Goal: Information Seeking & Learning: Understand process/instructions

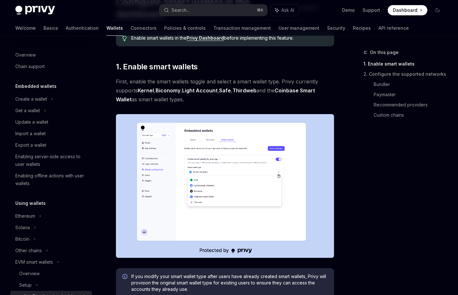
scroll to position [131, 0]
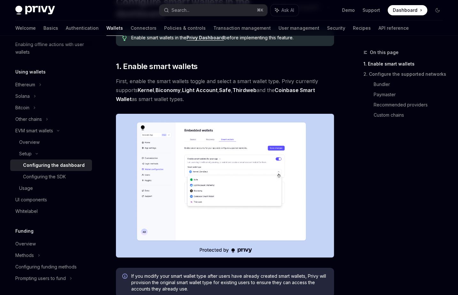
click at [230, 163] on img at bounding box center [225, 186] width 218 height 144
drag, startPoint x: 216, startPoint y: 97, endPoint x: 226, endPoint y: 99, distance: 10.2
click at [226, 99] on span "First, enable the smart wallets toggle and select a smart wallet type. Privy cu…" at bounding box center [225, 90] width 218 height 27
drag, startPoint x: 226, startPoint y: 99, endPoint x: 221, endPoint y: 101, distance: 5.4
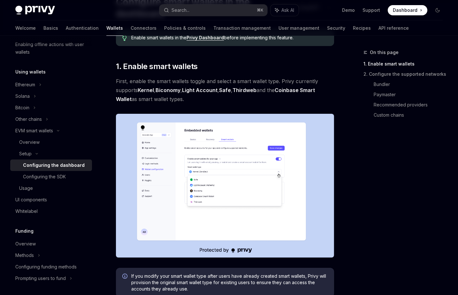
click at [221, 101] on span "First, enable the smart wallets toggle and select a smart wallet type. Privy cu…" at bounding box center [225, 90] width 218 height 27
drag, startPoint x: 221, startPoint y: 101, endPoint x: 213, endPoint y: 98, distance: 8.6
click at [213, 98] on span "First, enable the smart wallets toggle and select a smart wallet type. Privy cu…" at bounding box center [225, 90] width 218 height 27
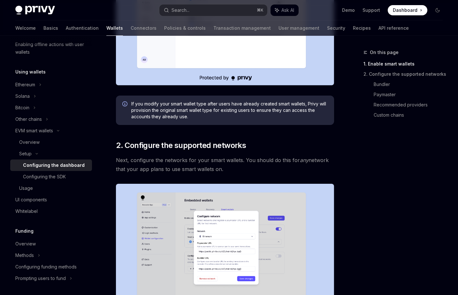
scroll to position [236, 0]
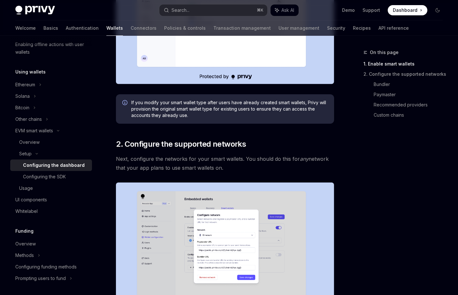
drag, startPoint x: 200, startPoint y: 106, endPoint x: 256, endPoint y: 161, distance: 78.7
click at [256, 161] on span "Next, configure the networks for your smart wallets. You should do this for any…" at bounding box center [225, 163] width 218 height 18
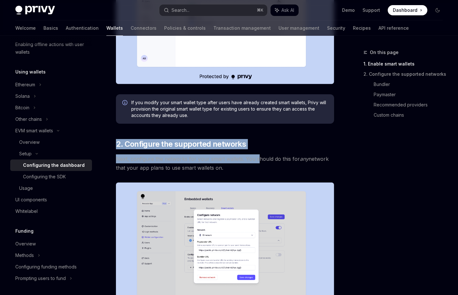
drag, startPoint x: 246, startPoint y: 112, endPoint x: 243, endPoint y: 104, distance: 8.6
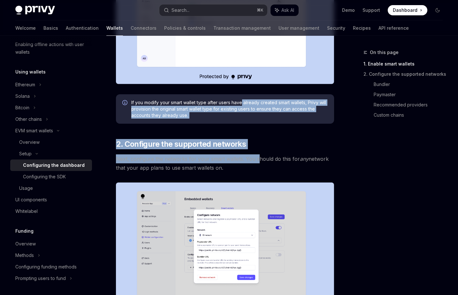
click at [243, 104] on span "If you modify your smart wallet type after users have already created smart wal…" at bounding box center [229, 108] width 197 height 19
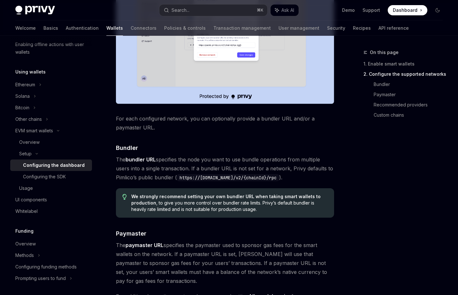
scroll to position [508, 0]
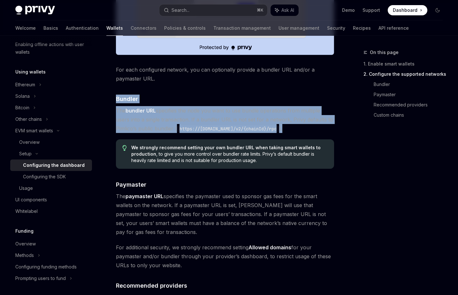
drag, startPoint x: 241, startPoint y: 90, endPoint x: 321, endPoint y: 126, distance: 87.6
click at [321, 126] on div "Enable smart wallets in the Privy Dashboard before implementing this feature. ​…" at bounding box center [225, 56] width 218 height 944
click at [321, 126] on span "The bundler URL specifies the node you want to use bundle operations from multi…" at bounding box center [225, 119] width 218 height 27
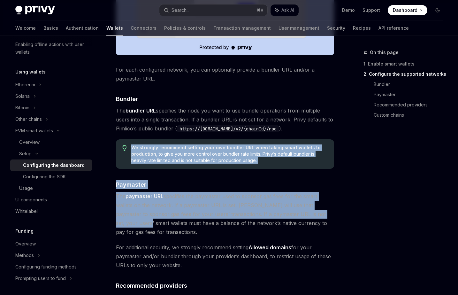
drag, startPoint x: 321, startPoint y: 126, endPoint x: 316, endPoint y: 215, distance: 89.0
click at [316, 215] on div "Enable smart wallets in the Privy Dashboard before implementing this feature. ​…" at bounding box center [225, 56] width 218 height 944
click at [316, 215] on span "The paymaster URL specifies the paymaster used to sponsor gas fees for the smar…" at bounding box center [225, 214] width 218 height 45
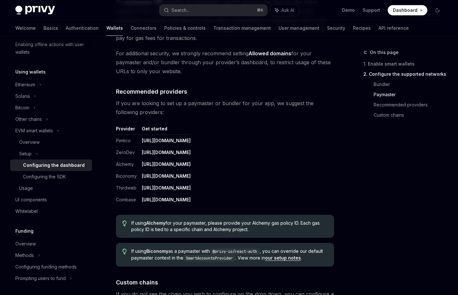
scroll to position [699, 0]
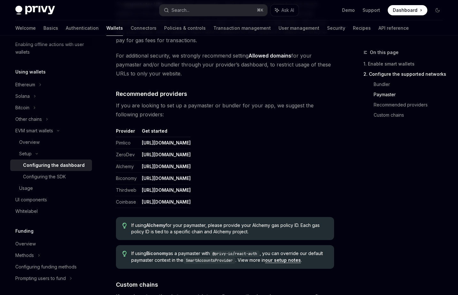
drag, startPoint x: 308, startPoint y: 205, endPoint x: 304, endPoint y: 197, distance: 8.8
click at [304, 197] on table "Provider Get started Pimlico https://dashboard.pimlico.io ZeroDev https://dashb…" at bounding box center [225, 168] width 218 height 80
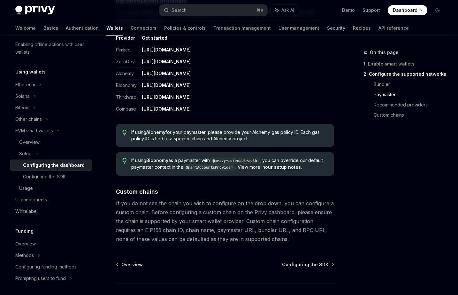
scroll to position [836, 0]
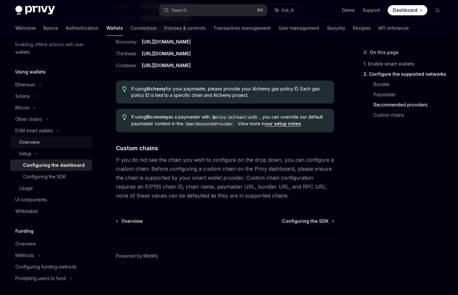
click at [37, 139] on div "Overview" at bounding box center [29, 142] width 20 height 8
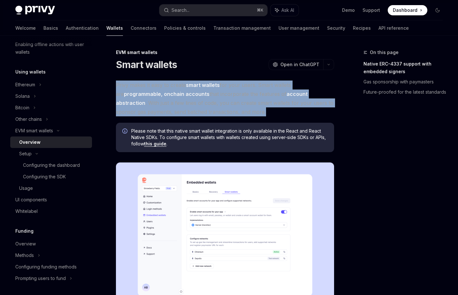
drag, startPoint x: 216, startPoint y: 75, endPoint x: 256, endPoint y: 113, distance: 55.8
click at [256, 113] on span "Privy makes it easy to create smart wallets for your users. Smart wallets are p…" at bounding box center [225, 99] width 218 height 36
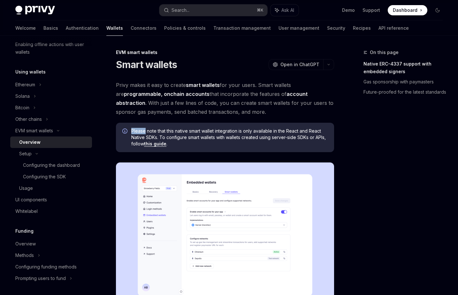
drag, startPoint x: 256, startPoint y: 113, endPoint x: 249, endPoint y: 119, distance: 8.8
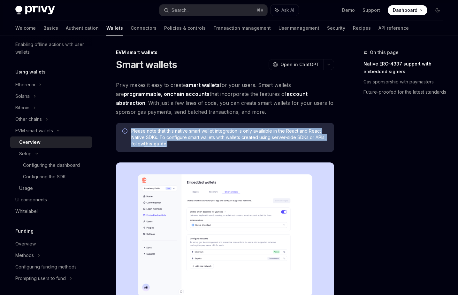
drag, startPoint x: 254, startPoint y: 111, endPoint x: 264, endPoint y: 147, distance: 37.8
click at [264, 147] on div "Please note that this native smart wallet integration is only available in the …" at bounding box center [225, 137] width 218 height 29
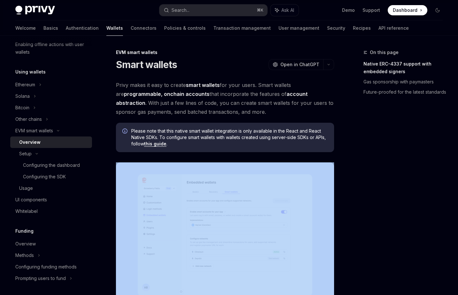
drag, startPoint x: 264, startPoint y: 147, endPoint x: 259, endPoint y: 152, distance: 6.6
click at [259, 151] on div "Please note that this native smart wallet integration is only available in the …" at bounding box center [225, 137] width 218 height 29
click at [259, 152] on div "Please note that this native smart wallet integration is only available in the …" at bounding box center [225, 137] width 218 height 29
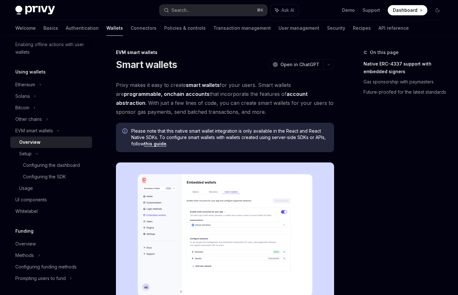
drag, startPoint x: 260, startPoint y: 147, endPoint x: 242, endPoint y: 144, distance: 17.8
click at [242, 144] on span "Please note that this native smart wallet integration is only available in the …" at bounding box center [229, 137] width 197 height 19
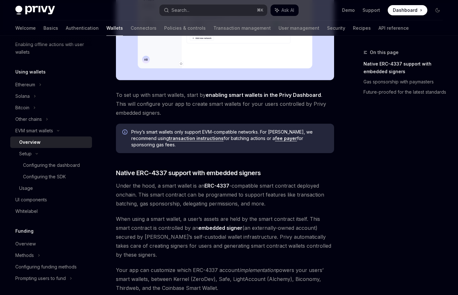
scroll to position [237, 0]
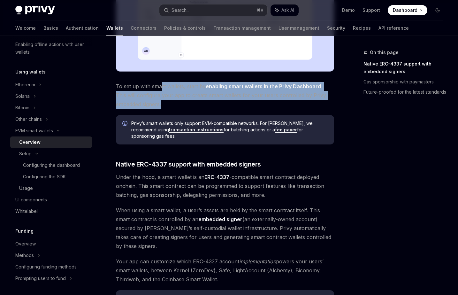
drag, startPoint x: 162, startPoint y: 86, endPoint x: 211, endPoint y: 106, distance: 53.0
click at [211, 106] on span "To set up with smart wallets, start by enabling smart wallets in the Privy Dash…" at bounding box center [225, 95] width 218 height 27
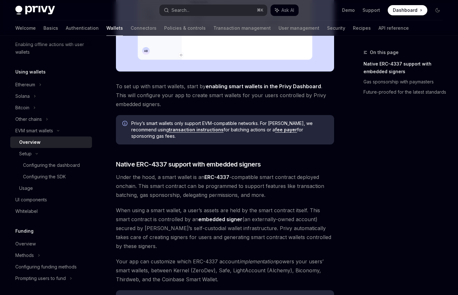
drag, startPoint x: 211, startPoint y: 106, endPoint x: 185, endPoint y: 104, distance: 26.0
click at [185, 104] on span "To set up with smart wallets, start by enabling smart wallets in the Privy Dash…" at bounding box center [225, 95] width 218 height 27
click at [122, 83] on span "To set up with smart wallets, start by enabling smart wallets in the Privy Dash…" at bounding box center [225, 95] width 218 height 27
drag, startPoint x: 183, startPoint y: 103, endPoint x: 171, endPoint y: 101, distance: 12.3
click at [171, 101] on span "To set up with smart wallets, start by enabling smart wallets in the Privy Dash…" at bounding box center [225, 95] width 218 height 27
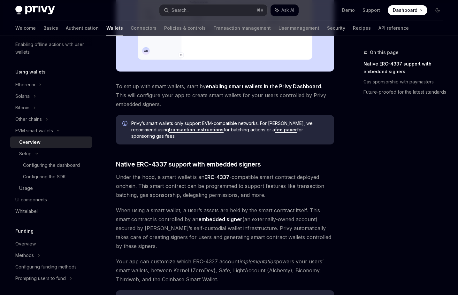
click at [171, 101] on span "To set up with smart wallets, start by enabling smart wallets in the Privy Dash…" at bounding box center [225, 95] width 218 height 27
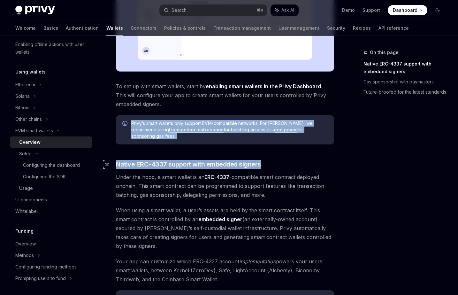
drag, startPoint x: 202, startPoint y: 110, endPoint x: 298, endPoint y: 159, distance: 107.4
click at [298, 159] on div "Privy makes it easy to create smart wallets for your users. Smart wallets are p…" at bounding box center [225, 147] width 218 height 606
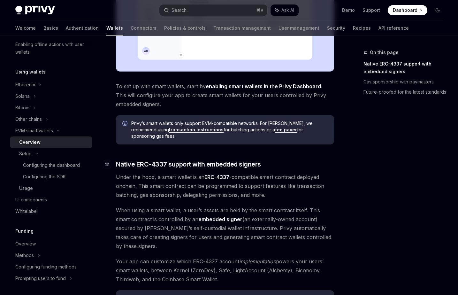
drag, startPoint x: 298, startPoint y: 159, endPoint x: 294, endPoint y: 156, distance: 4.5
click at [298, 160] on h3 "​ Native ERC-4337 support with embedded signers" at bounding box center [225, 164] width 218 height 9
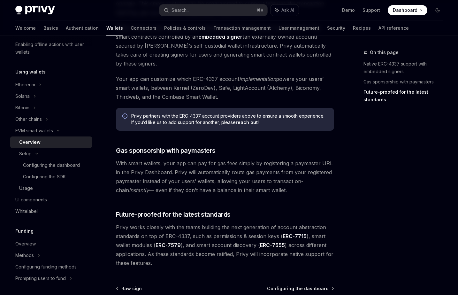
scroll to position [455, 0]
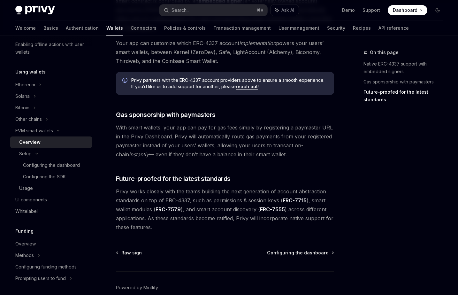
drag, startPoint x: 285, startPoint y: 146, endPoint x: 280, endPoint y: 141, distance: 7.2
click at [280, 141] on span "With smart wallets, your app can pay for gas fees simply by registering a payma…" at bounding box center [225, 141] width 218 height 36
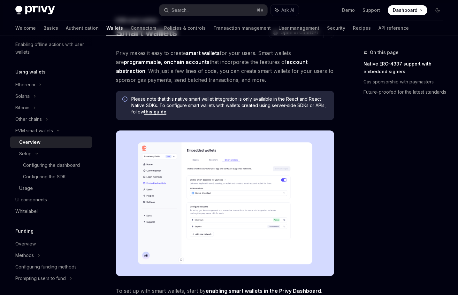
scroll to position [0, 0]
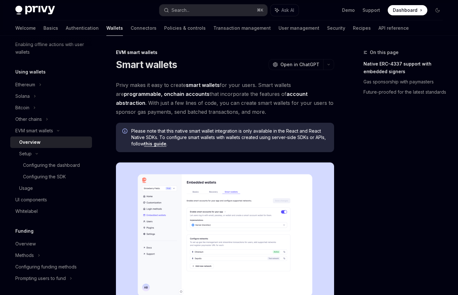
click at [154, 86] on span "Privy makes it easy to create smart wallets for your users. Smart wallets are p…" at bounding box center [225, 99] width 218 height 36
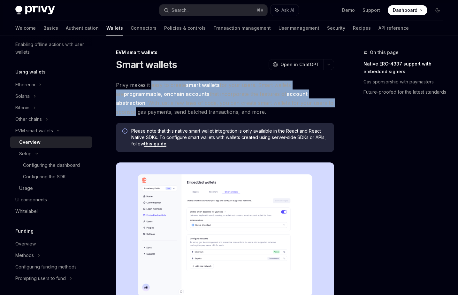
drag, startPoint x: 154, startPoint y: 86, endPoint x: 300, endPoint y: 103, distance: 146.1
click at [300, 103] on span "Privy makes it easy to create smart wallets for your users. Smart wallets are p…" at bounding box center [225, 99] width 218 height 36
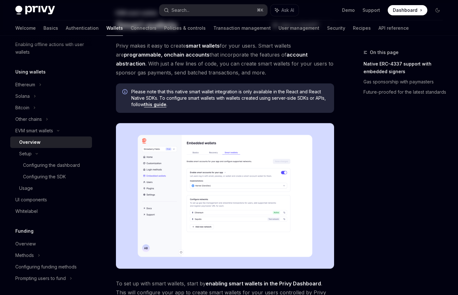
scroll to position [202, 0]
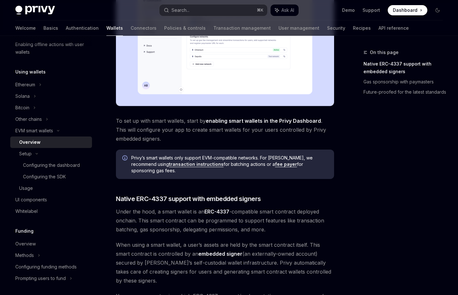
click at [206, 65] on img at bounding box center [225, 33] width 218 height 146
click at [174, 119] on span "To set up with smart wallets, start by enabling smart wallets in the Privy Dash…" at bounding box center [225, 129] width 218 height 27
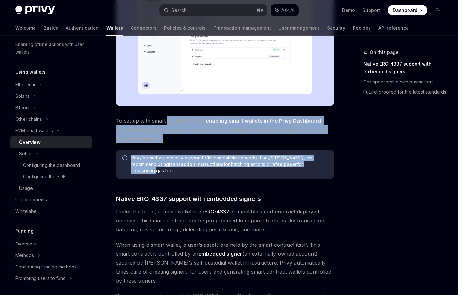
drag, startPoint x: 174, startPoint y: 119, endPoint x: 288, endPoint y: 164, distance: 122.5
click at [288, 164] on div "Privy makes it easy to create smart wallets for your users. Smart wallets are p…" at bounding box center [225, 182] width 218 height 606
click at [288, 164] on span "Privy’s smart wallets only support EVM-compatible networks. For Solana, we reco…" at bounding box center [229, 164] width 197 height 19
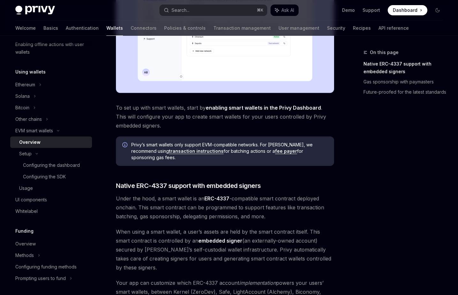
scroll to position [316, 0]
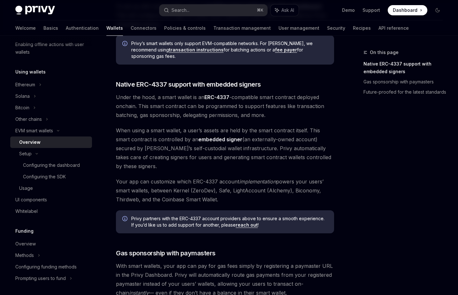
click at [164, 99] on span "Under the hood, a smart wallet is an ERC-4337 -compatible smart contract deploy…" at bounding box center [225, 106] width 218 height 27
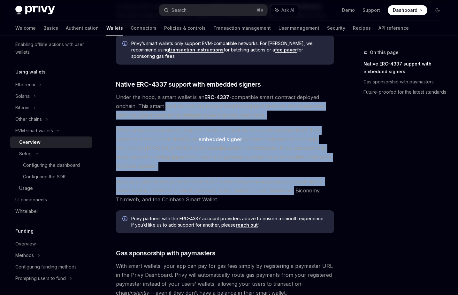
drag, startPoint x: 164, startPoint y: 99, endPoint x: 287, endPoint y: 175, distance: 144.1
click at [287, 175] on div "Privy makes it easy to create smart wallets for your users. Smart wallets are p…" at bounding box center [225, 67] width 218 height 606
click at [287, 177] on span "Your app can customize which ERC-4337 account implementation powers your users’…" at bounding box center [225, 190] width 218 height 27
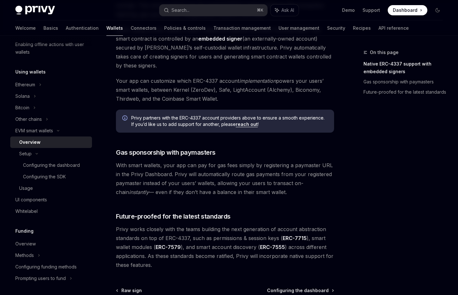
scroll to position [436, 0]
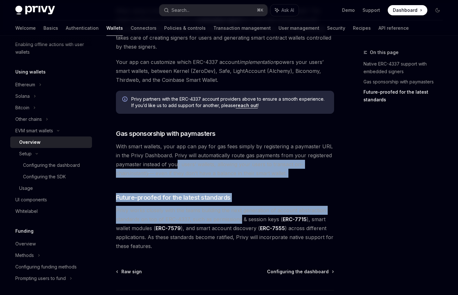
drag, startPoint x: 176, startPoint y: 147, endPoint x: 241, endPoint y: 202, distance: 85.3
click at [241, 206] on span "Privy works closely with the teams building the next generation of account abst…" at bounding box center [225, 228] width 218 height 45
drag, startPoint x: 241, startPoint y: 202, endPoint x: 150, endPoint y: 150, distance: 104.9
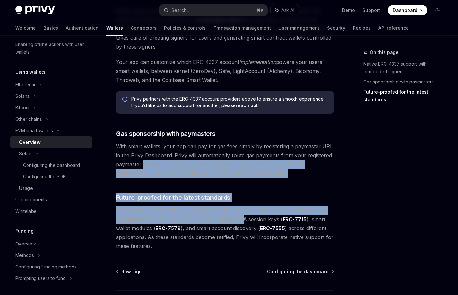
click at [150, 150] on span "With smart wallets, your app can pay for gas fees simply by registering a payma…" at bounding box center [225, 160] width 218 height 36
drag, startPoint x: 150, startPoint y: 150, endPoint x: 237, endPoint y: 200, distance: 100.4
click at [237, 206] on span "Privy works closely with the teams building the next generation of account abst…" at bounding box center [225, 228] width 218 height 45
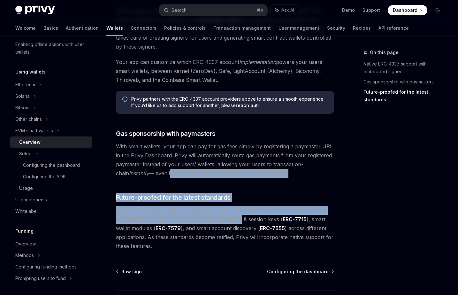
drag, startPoint x: 237, startPoint y: 200, endPoint x: 156, endPoint y: 152, distance: 94.1
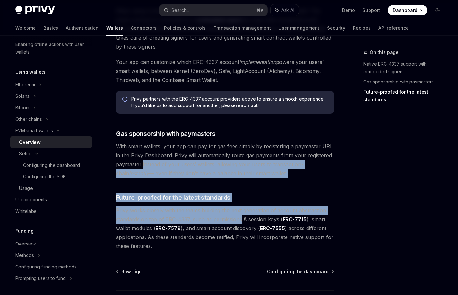
click at [155, 152] on span "With smart wallets, your app can pay for gas fees simply by registering a payma…" at bounding box center [225, 160] width 218 height 36
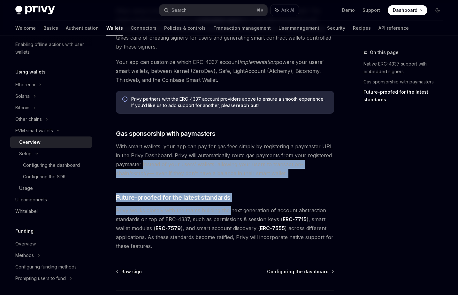
drag, startPoint x: 155, startPoint y: 152, endPoint x: 229, endPoint y: 196, distance: 86.1
click at [229, 206] on span "Privy works closely with the teams building the next generation of account abst…" at bounding box center [225, 228] width 218 height 45
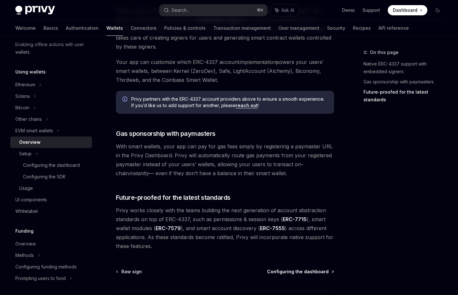
click at [315, 268] on span "Configuring the dashboard" at bounding box center [298, 271] width 62 height 6
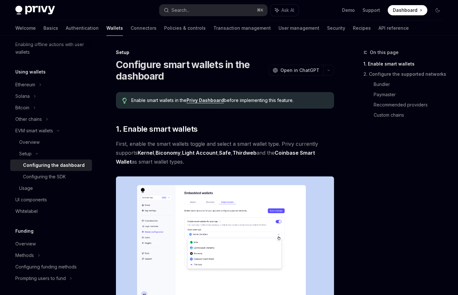
drag, startPoint x: 243, startPoint y: 164, endPoint x: 226, endPoint y: 164, distance: 16.6
click at [226, 164] on span "First, enable the smart wallets toggle and select a smart wallet type. Privy cu…" at bounding box center [225, 152] width 218 height 27
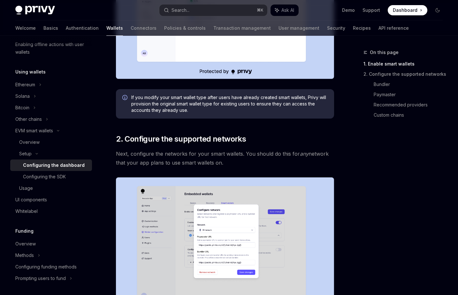
scroll to position [249, 0]
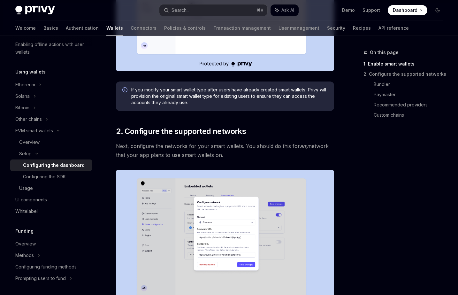
click at [153, 96] on span "If you modify your smart wallet type after users have already created smart wal…" at bounding box center [229, 96] width 197 height 19
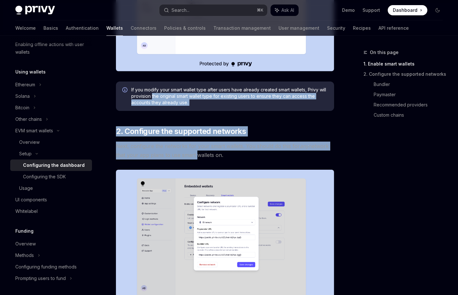
drag, startPoint x: 153, startPoint y: 96, endPoint x: 185, endPoint y: 153, distance: 65.1
click at [185, 153] on span "Next, configure the networks for your smart wallets. You should do this for any…" at bounding box center [225, 151] width 218 height 18
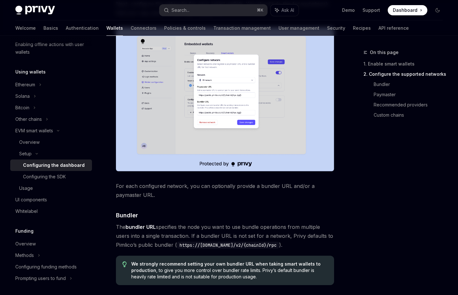
scroll to position [346, 0]
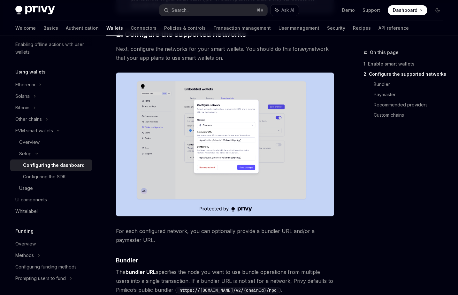
click at [215, 158] on img at bounding box center [225, 145] width 218 height 144
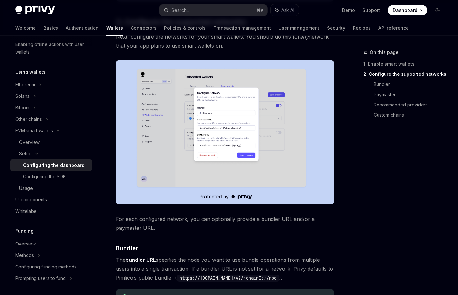
scroll to position [449, 0]
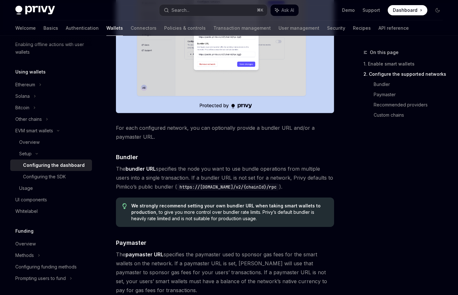
click at [156, 132] on span "For each configured network, you can optionally provide a bundler URL and/or a …" at bounding box center [225, 132] width 218 height 18
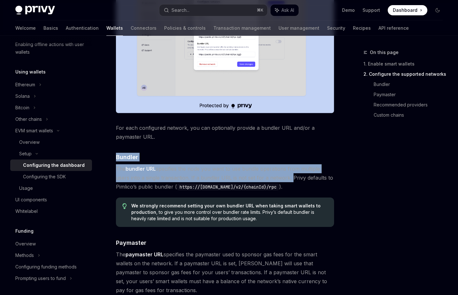
drag, startPoint x: 156, startPoint y: 132, endPoint x: 287, endPoint y: 178, distance: 138.6
click at [287, 178] on div "Enable smart wallets in the Privy Dashboard before implementing this feature. ​…" at bounding box center [225, 115] width 218 height 944
click at [287, 178] on span "The bundler URL specifies the node you want to use bundle operations from multi…" at bounding box center [225, 177] width 218 height 27
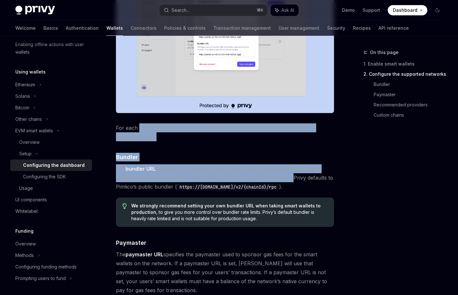
drag, startPoint x: 287, startPoint y: 178, endPoint x: 148, endPoint y: 129, distance: 147.6
click at [148, 129] on div "Enable smart wallets in the Privy Dashboard before implementing this feature. ​…" at bounding box center [225, 115] width 218 height 944
click at [148, 129] on span "For each configured network, you can optionally provide a bundler URL and/or a …" at bounding box center [225, 132] width 218 height 18
drag, startPoint x: 148, startPoint y: 129, endPoint x: 279, endPoint y: 176, distance: 139.6
click at [279, 176] on div "Enable smart wallets in the Privy Dashboard before implementing this feature. ​…" at bounding box center [225, 115] width 218 height 944
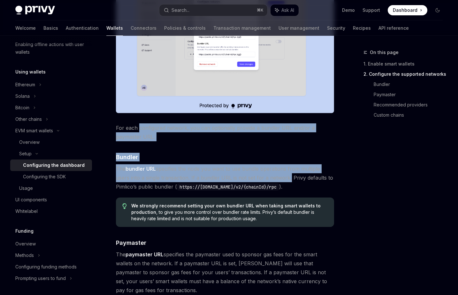
click at [279, 176] on span "The bundler URL specifies the node you want to use bundle operations from multi…" at bounding box center [225, 177] width 218 height 27
drag, startPoint x: 279, startPoint y: 176, endPoint x: 132, endPoint y: 128, distance: 155.4
click at [132, 128] on div "Enable smart wallets in the Privy Dashboard before implementing this feature. ​…" at bounding box center [225, 115] width 218 height 944
click at [132, 128] on span "For each configured network, you can optionally provide a bundler URL and/or a …" at bounding box center [225, 132] width 218 height 18
drag, startPoint x: 132, startPoint y: 128, endPoint x: 280, endPoint y: 177, distance: 156.4
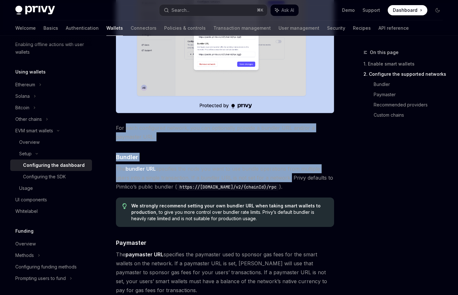
click at [280, 177] on div "Enable smart wallets in the Privy Dashboard before implementing this feature. ​…" at bounding box center [225, 115] width 218 height 944
click at [280, 177] on span "The bundler URL specifies the node you want to use bundle operations from multi…" at bounding box center [225, 177] width 218 height 27
drag, startPoint x: 280, startPoint y: 177, endPoint x: 134, endPoint y: 131, distance: 153.3
click at [134, 131] on div "Enable smart wallets in the Privy Dashboard before implementing this feature. ​…" at bounding box center [225, 115] width 218 height 944
click at [134, 131] on span "For each configured network, you can optionally provide a bundler URL and/or a …" at bounding box center [225, 132] width 218 height 18
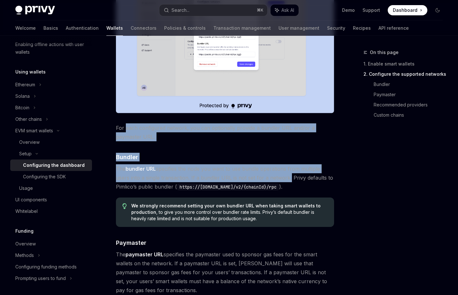
drag, startPoint x: 134, startPoint y: 131, endPoint x: 278, endPoint y: 177, distance: 151.1
click at [278, 177] on div "Enable smart wallets in the Privy Dashboard before implementing this feature. ​…" at bounding box center [225, 115] width 218 height 944
click at [278, 177] on span "The bundler URL specifies the node you want to use bundle operations from multi…" at bounding box center [225, 177] width 218 height 27
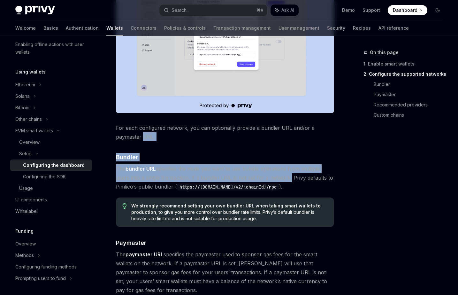
drag, startPoint x: 278, startPoint y: 177, endPoint x: 144, endPoint y: 134, distance: 140.9
click at [145, 135] on div "Enable smart wallets in the Privy Dashboard before implementing this feature. ​…" at bounding box center [225, 115] width 218 height 944
click at [144, 134] on span "For each configured network, you can optionally provide a bundler URL and/or a …" at bounding box center [225, 132] width 218 height 18
drag, startPoint x: 144, startPoint y: 134, endPoint x: 256, endPoint y: 178, distance: 120.9
click at [256, 178] on div "Enable smart wallets in the Privy Dashboard before implementing this feature. ​…" at bounding box center [225, 115] width 218 height 944
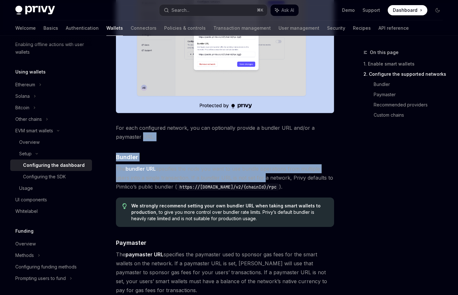
click at [256, 178] on span "The bundler URL specifies the node you want to use bundle operations from multi…" at bounding box center [225, 177] width 218 height 27
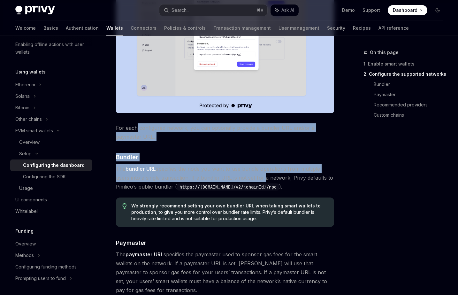
drag, startPoint x: 256, startPoint y: 178, endPoint x: 136, endPoint y: 125, distance: 131.4
click at [136, 125] on div "Enable smart wallets in the Privy Dashboard before implementing this feature. ​…" at bounding box center [225, 115] width 218 height 944
click at [136, 125] on span "For each configured network, you can optionally provide a bundler URL and/or a …" at bounding box center [225, 132] width 218 height 18
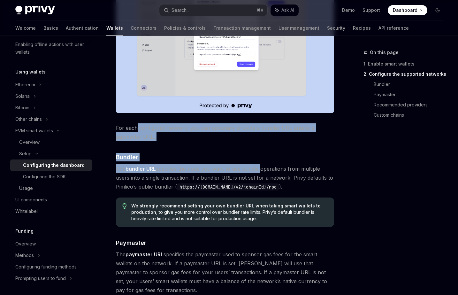
drag, startPoint x: 136, startPoint y: 125, endPoint x: 254, endPoint y: 171, distance: 126.4
click at [253, 171] on div "Enable smart wallets in the Privy Dashboard before implementing this feature. ​…" at bounding box center [225, 115] width 218 height 944
click at [254, 171] on span "The bundler URL specifies the node you want to use bundle operations from multi…" at bounding box center [225, 177] width 218 height 27
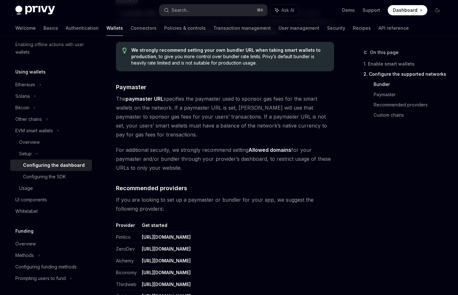
scroll to position [606, 0]
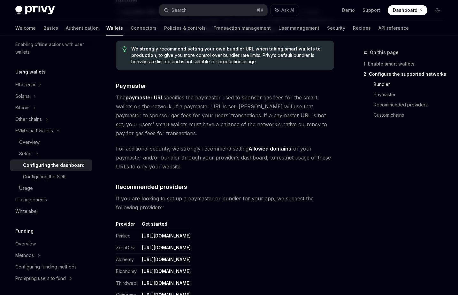
click at [182, 122] on span "The paymaster URL specifies the paymaster used to sponsor gas fees for the smar…" at bounding box center [225, 115] width 218 height 45
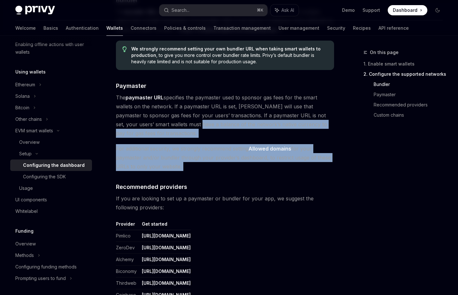
drag, startPoint x: 182, startPoint y: 122, endPoint x: 238, endPoint y: 172, distance: 75.7
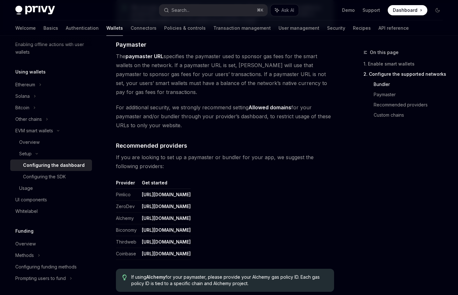
scroll to position [731, 0]
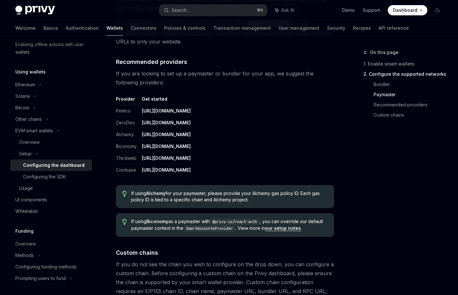
drag, startPoint x: 198, startPoint y: 81, endPoint x: 298, endPoint y: 176, distance: 138.8
drag, startPoint x: 298, startPoint y: 176, endPoint x: 307, endPoint y: 165, distance: 14.1
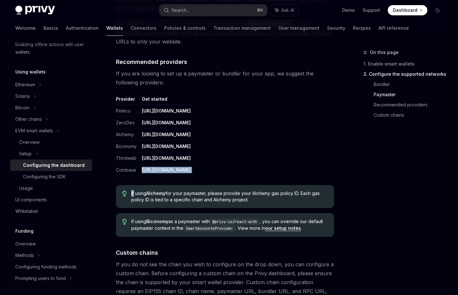
click at [307, 165] on table "Provider Get started Pimlico https://dashboard.pimlico.io ZeroDev https://dashb…" at bounding box center [225, 136] width 218 height 80
drag, startPoint x: 308, startPoint y: 176, endPoint x: 304, endPoint y: 176, distance: 3.5
click at [304, 176] on table "Provider Get started Pimlico https://dashboard.pimlico.io ZeroDev https://dashb…" at bounding box center [225, 136] width 218 height 80
drag, startPoint x: 301, startPoint y: 169, endPoint x: 308, endPoint y: 200, distance: 31.7
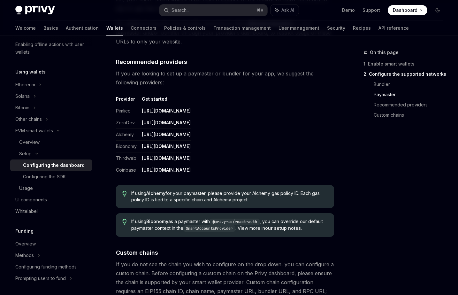
click at [308, 200] on span "If using Alchemy for your paymaster, please provide your Alchemy gas policy ID.…" at bounding box center [229, 196] width 197 height 13
drag, startPoint x: 308, startPoint y: 200, endPoint x: 302, endPoint y: 207, distance: 9.5
click at [302, 207] on div "If using Alchemy for your paymaster, please provide your Alchemy gas policy ID.…" at bounding box center [225, 196] width 218 height 23
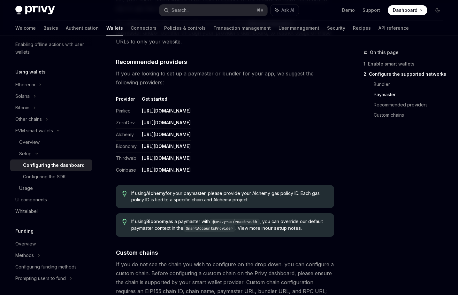
drag, startPoint x: 302, startPoint y: 207, endPoint x: 295, endPoint y: 207, distance: 6.7
click at [295, 207] on div "If using Alchemy for your paymaster, please provide your Alchemy gas policy ID.…" at bounding box center [225, 196] width 218 height 23
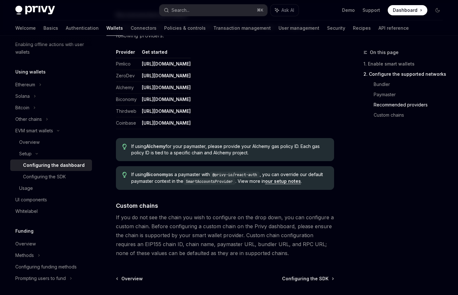
scroll to position [787, 0]
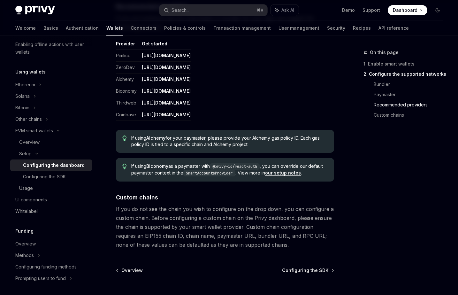
drag, startPoint x: 283, startPoint y: 149, endPoint x: 338, endPoint y: 176, distance: 61.5
drag, startPoint x: 338, startPoint y: 176, endPoint x: 328, endPoint y: 177, distance: 9.3
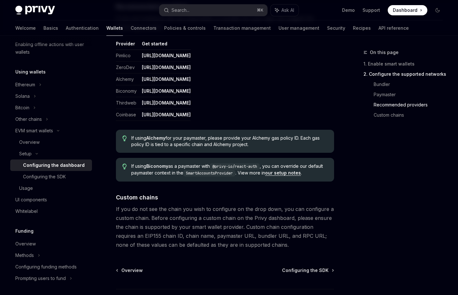
click at [328, 177] on div "If using Biconomy as a paymaster with @privy-io/react-auth , you can override o…" at bounding box center [225, 170] width 218 height 24
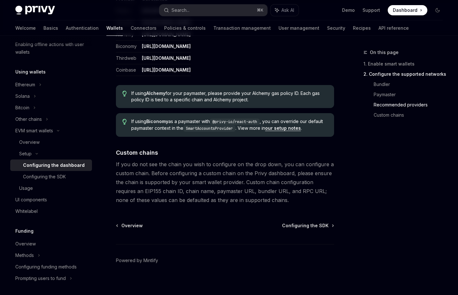
scroll to position [836, 0]
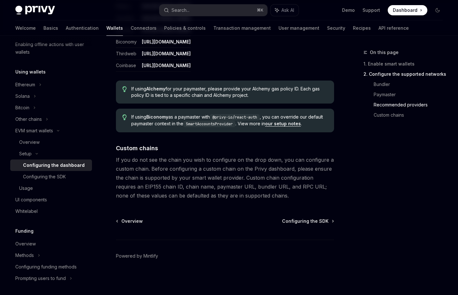
drag, startPoint x: 259, startPoint y: 152, endPoint x: 279, endPoint y: 199, distance: 50.4
click at [279, 199] on span "If you do not see the chain you wish to configure on the drop down, you can con…" at bounding box center [225, 177] width 218 height 45
click at [307, 222] on span "Configuring the SDK" at bounding box center [305, 221] width 47 height 6
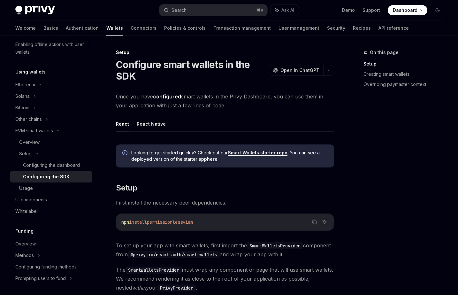
drag, startPoint x: 209, startPoint y: 92, endPoint x: 232, endPoint y: 106, distance: 27.4
click at [232, 106] on span "Once you have configured smart wallets in the Privy Dashboard, you can use them…" at bounding box center [225, 101] width 218 height 18
click at [231, 108] on span "Once you have configured smart wallets in the Privy Dashboard, you can use them…" at bounding box center [225, 101] width 218 height 18
click at [232, 109] on span "Once you have configured smart wallets in the Privy Dashboard, you can use them…" at bounding box center [225, 101] width 218 height 18
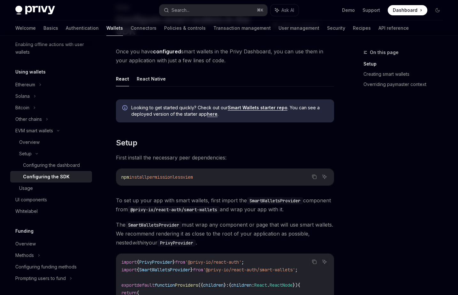
scroll to position [50, 0]
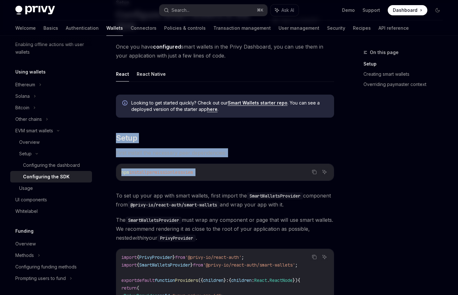
drag, startPoint x: 214, startPoint y: 133, endPoint x: 232, endPoint y: 183, distance: 53.7
drag, startPoint x: 232, startPoint y: 183, endPoint x: 220, endPoint y: 137, distance: 47.7
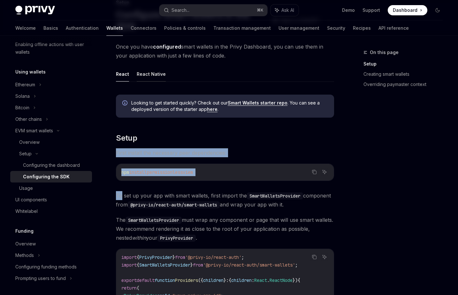
click at [143, 78] on button "React Native" at bounding box center [151, 73] width 29 height 15
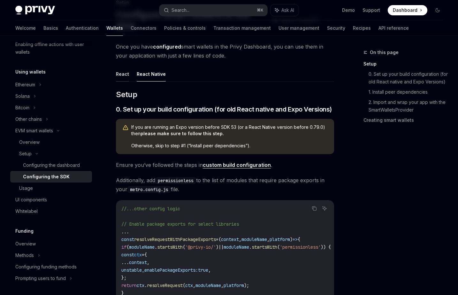
click at [123, 75] on button "React" at bounding box center [122, 73] width 13 height 15
type textarea "*"
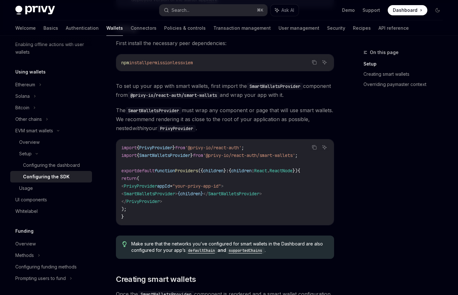
drag, startPoint x: 197, startPoint y: 186, endPoint x: 202, endPoint y: 216, distance: 30.5
click at [202, 215] on code "import { PrivyProvider } from '@privy-io/react-auth' ; import { SmartWalletsPro…" at bounding box center [224, 182] width 207 height 77
click at [202, 216] on code "import { PrivyProvider } from '@privy-io/react-auth' ; import { SmartWalletsPro…" at bounding box center [224, 182] width 207 height 77
drag, startPoint x: 210, startPoint y: 66, endPoint x: 119, endPoint y: 65, distance: 91.8
click at [119, 65] on div "npm install permissionless viem" at bounding box center [225, 62] width 218 height 17
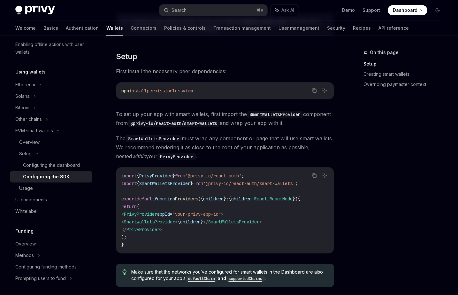
scroll to position [128, 0]
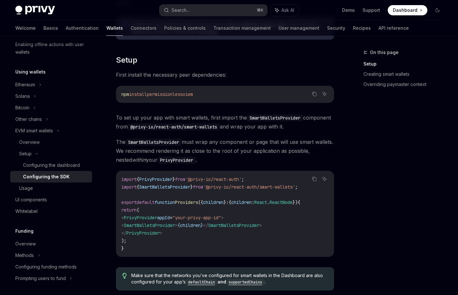
copy span "npm install permissionless viem"
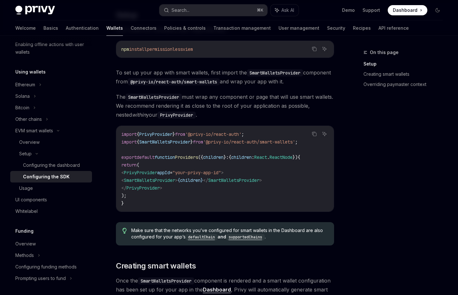
scroll to position [173, 0]
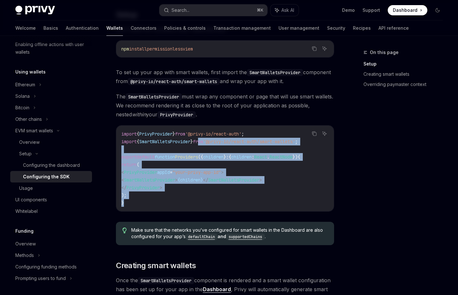
drag, startPoint x: 208, startPoint y: 152, endPoint x: 208, endPoint y: 202, distance: 49.5
click at [208, 202] on code "import { PrivyProvider } from '@privy-io/react-auth' ; import { SmartWalletsPro…" at bounding box center [224, 168] width 207 height 77
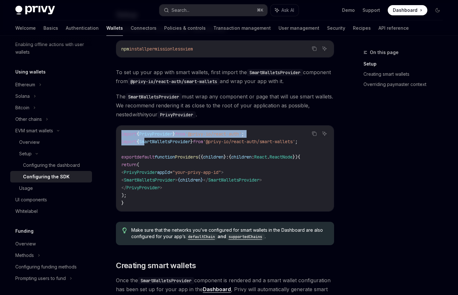
drag, startPoint x: 315, startPoint y: 144, endPoint x: 146, endPoint y: 143, distance: 169.4
click at [147, 143] on div "Copy Ask AI import { PrivyProvider } from '@privy-io/react-auth' ; import { Sma…" at bounding box center [225, 168] width 218 height 86
click at [146, 143] on span "SmartWalletsProvider" at bounding box center [164, 142] width 51 height 6
drag, startPoint x: 121, startPoint y: 142, endPoint x: 314, endPoint y: 143, distance: 193.1
click at [314, 143] on div "Copy Ask AI import { PrivyProvider } from '@privy-io/react-auth' ; import { Sma…" at bounding box center [225, 168] width 218 height 86
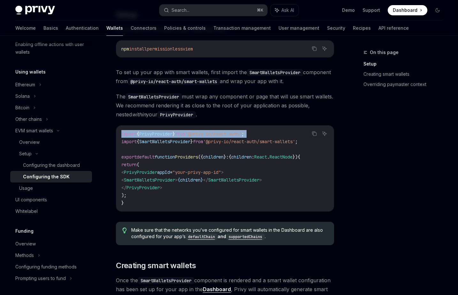
click at [314, 143] on div "Copy" at bounding box center [314, 143] width 14 height 6
drag, startPoint x: 316, startPoint y: 142, endPoint x: 231, endPoint y: 140, distance: 84.7
click at [231, 140] on div "Copy Ask AI import { PrivyProvider } from '@privy-io/react-auth' ; import { Sma…" at bounding box center [225, 168] width 218 height 86
click at [231, 140] on span "'@privy-io/react-auth/smart-wallets'" at bounding box center [249, 142] width 92 height 6
drag, startPoint x: 122, startPoint y: 143, endPoint x: 316, endPoint y: 144, distance: 194.0
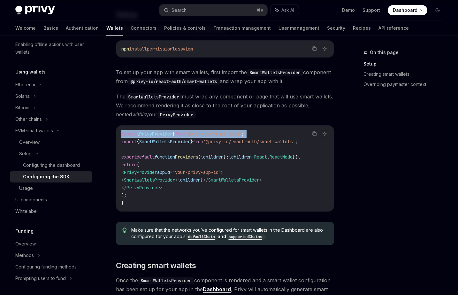
click at [316, 144] on div "Copy Ask AI import { PrivyProvider } from '@privy-io/react-auth' ; import { Sma…" at bounding box center [225, 168] width 218 height 86
click at [316, 144] on div "Copy" at bounding box center [314, 143] width 14 height 6
click at [126, 142] on span "import" at bounding box center [128, 142] width 15 height 6
drag, startPoint x: 126, startPoint y: 142, endPoint x: 313, endPoint y: 144, distance: 186.7
click at [313, 144] on div "Copy Ask AI import { PrivyProvider } from '@privy-io/react-auth' ; import { Sma…" at bounding box center [225, 168] width 218 height 86
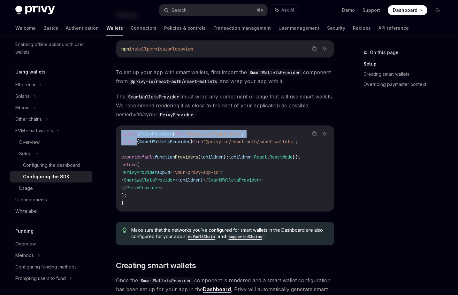
click at [313, 144] on div "Copy" at bounding box center [314, 143] width 14 height 6
drag, startPoint x: 314, startPoint y: 142, endPoint x: 276, endPoint y: 140, distance: 38.1
click at [276, 140] on div "Copy Ask AI import { PrivyProvider } from '@privy-io/react-auth' ; import { Sma…" at bounding box center [225, 168] width 218 height 86
click at [274, 140] on span "'@privy-io/react-auth/smart-wallets'" at bounding box center [249, 142] width 92 height 6
drag, startPoint x: 123, startPoint y: 143, endPoint x: 314, endPoint y: 144, distance: 190.5
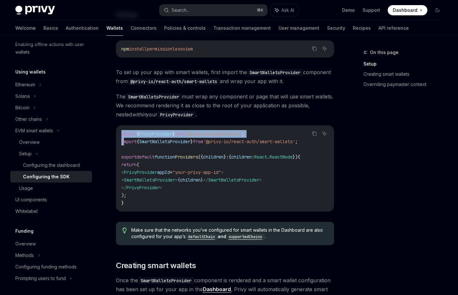
click at [314, 144] on div "Copy Ask AI import { PrivyProvider } from '@privy-io/react-auth' ; import { Sma…" at bounding box center [225, 168] width 218 height 86
click at [314, 144] on div "Copy" at bounding box center [314, 143] width 14 height 6
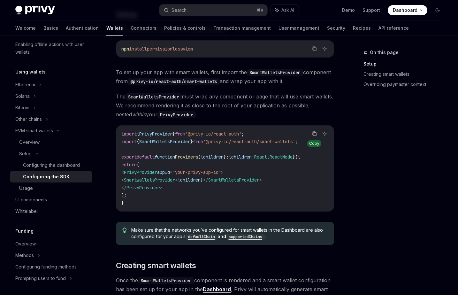
click at [315, 135] on icon "Copy the contents from the code block" at bounding box center [314, 133] width 5 height 5
drag, startPoint x: 238, startPoint y: 177, endPoint x: 242, endPoint y: 200, distance: 23.3
click at [241, 200] on div "Looking to get started quickly? Check out our Smart Wallets starter repo . You …" at bounding box center [225, 271] width 218 height 610
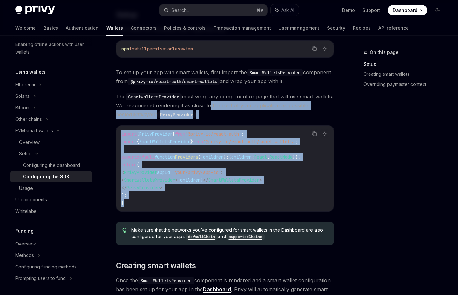
click at [242, 200] on code "import { PrivyProvider } from '@privy-io/react-auth' ; import { SmartWalletsPro…" at bounding box center [224, 168] width 207 height 77
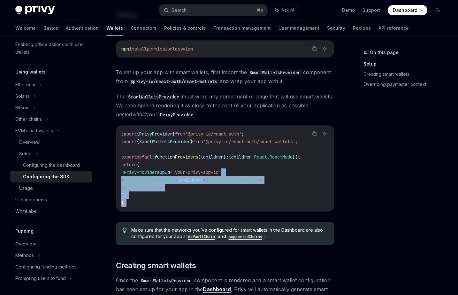
drag, startPoint x: 242, startPoint y: 200, endPoint x: 237, endPoint y: 159, distance: 42.1
click at [238, 161] on code "import { PrivyProvider } from '@privy-io/react-auth' ; import { SmartWalletsPro…" at bounding box center [224, 168] width 207 height 77
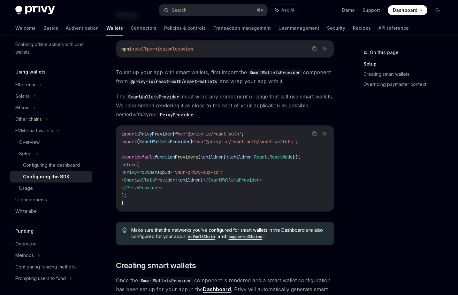
click at [226, 159] on span "}" at bounding box center [225, 157] width 3 height 6
drag, startPoint x: 314, startPoint y: 143, endPoint x: 134, endPoint y: 144, distance: 180.0
click at [134, 144] on div "Copy Ask AI import { PrivyProvider } from '@privy-io/react-auth' ; import { Sma…" at bounding box center [225, 168] width 218 height 86
click at [134, 144] on span "import" at bounding box center [128, 142] width 15 height 6
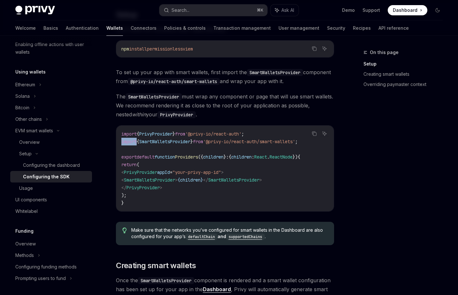
click at [129, 143] on span "import" at bounding box center [128, 142] width 15 height 6
click at [126, 143] on span "import" at bounding box center [128, 142] width 15 height 6
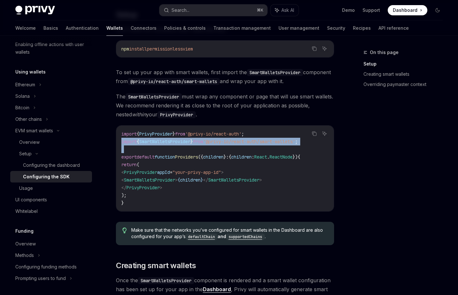
drag, startPoint x: 126, startPoint y: 143, endPoint x: 126, endPoint y: 147, distance: 4.8
click at [126, 147] on code "import { PrivyProvider } from '@privy-io/react-auth' ; import { SmartWalletsPro…" at bounding box center [224, 168] width 207 height 77
copy code "import { SmartWalletsProvider } from '@privy-io/react-auth/smart-wallets' ;"
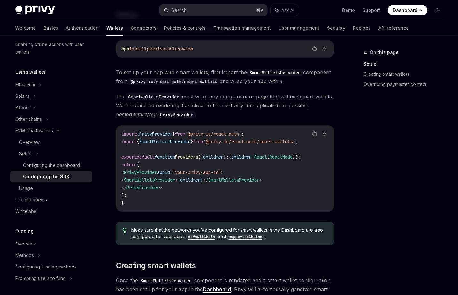
drag, startPoint x: 178, startPoint y: 172, endPoint x: 185, endPoint y: 184, distance: 14.0
click at [183, 182] on code "import { PrivyProvider } from '@privy-io/react-auth' ; import { SmartWalletsPro…" at bounding box center [224, 168] width 207 height 77
click at [185, 184] on code "import { PrivyProvider } from '@privy-io/react-auth' ; import { SmartWalletsPro…" at bounding box center [224, 168] width 207 height 77
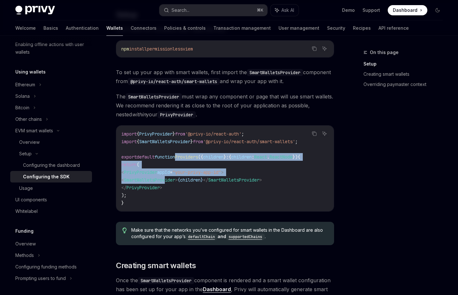
drag, startPoint x: 184, startPoint y: 158, endPoint x: 183, endPoint y: 193, distance: 35.5
click at [183, 192] on code "import { PrivyProvider } from '@privy-io/react-auth' ; import { SmartWalletsPro…" at bounding box center [224, 168] width 207 height 77
click at [183, 193] on code "import { PrivyProvider } from '@privy-io/react-auth' ; import { SmartWalletsPro…" at bounding box center [224, 168] width 207 height 77
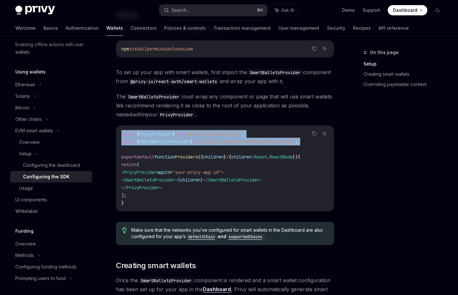
drag, startPoint x: 199, startPoint y: 133, endPoint x: 220, endPoint y: 174, distance: 45.3
click at [212, 167] on div "import { PrivyProvider } from '@privy-io/react-auth' ; import { SmartWalletsPro…" at bounding box center [225, 169] width 218 height 86
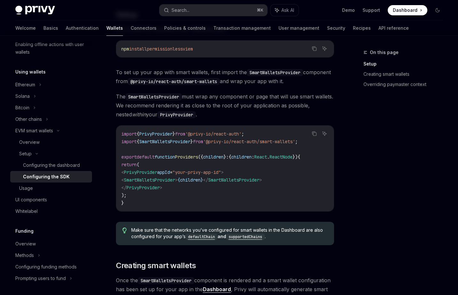
click at [220, 174] on span ""your-privy-app-id"" at bounding box center [197, 172] width 49 height 6
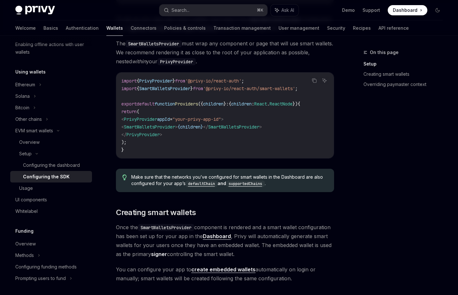
scroll to position [231, 0]
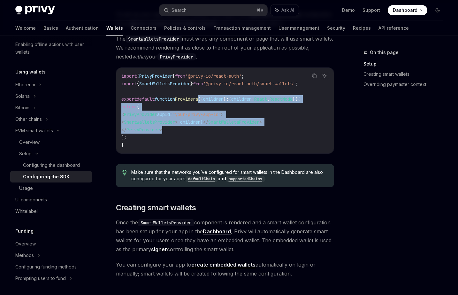
drag, startPoint x: 212, startPoint y: 121, endPoint x: 214, endPoint y: 134, distance: 12.6
click at [213, 129] on code "import { PrivyProvider } from '@privy-io/react-auth' ; import { SmartWalletsPro…" at bounding box center [224, 110] width 207 height 77
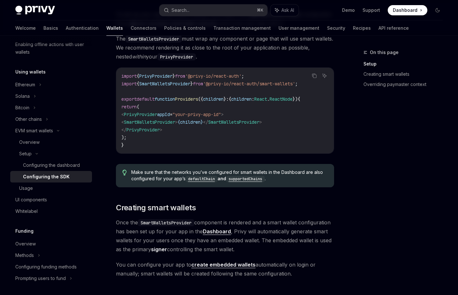
click at [214, 135] on code "import { PrivyProvider } from '@privy-io/react-auth' ; import { SmartWalletsPro…" at bounding box center [224, 110] width 207 height 77
click at [209, 182] on code "defaultChain" at bounding box center [202, 179] width 32 height 6
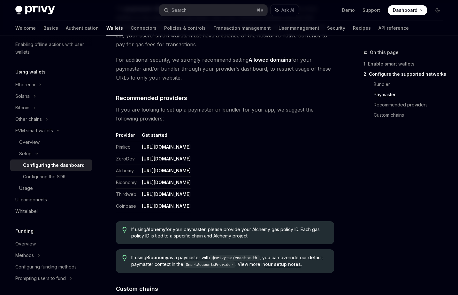
click at [234, 116] on span "If you are looking to set up a paymaster or bundler for your app, we suggest th…" at bounding box center [225, 114] width 218 height 18
drag, startPoint x: 215, startPoint y: 110, endPoint x: 218, endPoint y: 118, distance: 8.5
click at [218, 118] on span "If you are looking to set up a paymaster or bundler for your app, we suggest th…" at bounding box center [225, 114] width 218 height 18
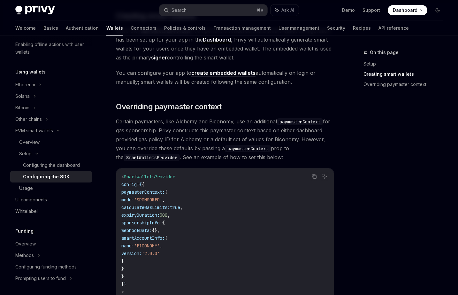
scroll to position [440, 0]
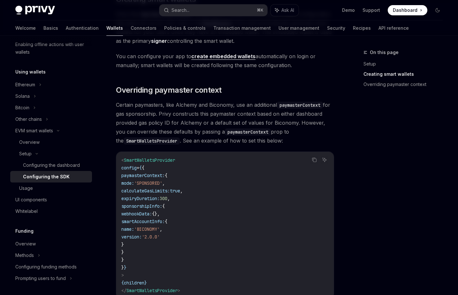
drag, startPoint x: 202, startPoint y: 167, endPoint x: 230, endPoint y: 245, distance: 82.3
click at [230, 245] on code "< SmartWalletsProvider config = { { paymasterContext: { mode: 'SPONSORED' , cal…" at bounding box center [224, 225] width 207 height 138
drag, startPoint x: 230, startPoint y: 240, endPoint x: 144, endPoint y: 107, distance: 158.2
click at [144, 107] on div "Looking to get started quickly? Check out our Smart Wallets starter repo . You …" at bounding box center [225, 5] width 218 height 610
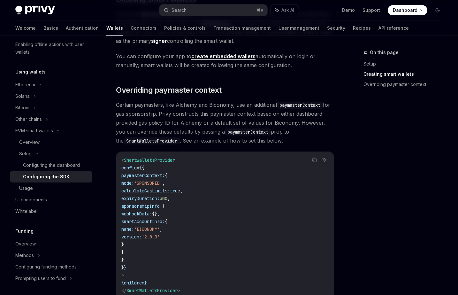
click at [144, 107] on span "Certain paymasters, like Alchemy and Biconomy, use an additional paymasterConte…" at bounding box center [225, 122] width 218 height 45
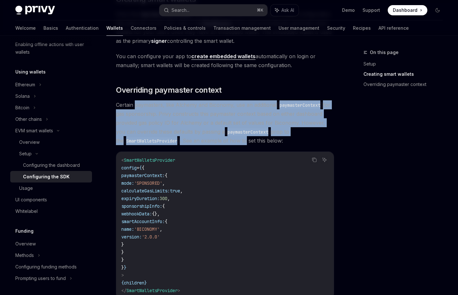
drag, startPoint x: 144, startPoint y: 107, endPoint x: 239, endPoint y: 145, distance: 102.4
click at [239, 145] on span "Certain paymasters, like Alchemy and Biconomy, use an additional paymasterConte…" at bounding box center [225, 122] width 218 height 45
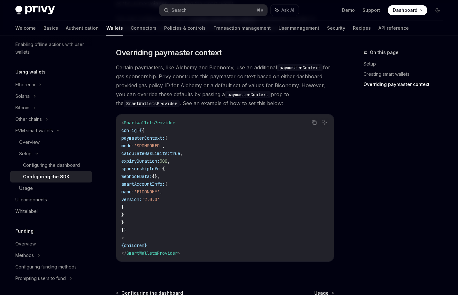
scroll to position [551, 0]
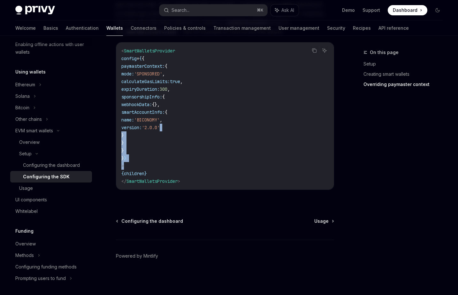
drag, startPoint x: 222, startPoint y: 128, endPoint x: 222, endPoint y: 175, distance: 47.0
click at [221, 173] on code "< SmartWalletsProvider config = { { paymasterContext: { mode: 'SPONSORED' , cal…" at bounding box center [224, 116] width 207 height 138
click at [222, 175] on code "< SmartWalletsProvider config = { { paymasterContext: { mode: 'SPONSORED' , cal…" at bounding box center [224, 116] width 207 height 138
click at [326, 222] on span "Usage" at bounding box center [322, 221] width 14 height 6
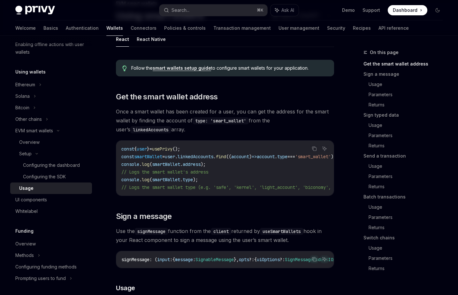
scroll to position [52, 0]
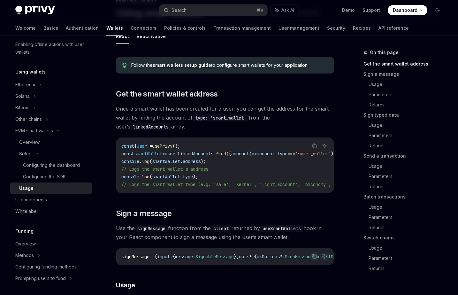
drag, startPoint x: 208, startPoint y: 191, endPoint x: 222, endPoint y: 191, distance: 14.1
click at [218, 192] on div "const { user } = usePrivy (); const smartWallet = user . linkedAccounts . find …" at bounding box center [225, 165] width 218 height 55
drag, startPoint x: 222, startPoint y: 191, endPoint x: 254, endPoint y: 192, distance: 32.6
click at [254, 192] on div "const { user } = usePrivy (); const smartWallet = user . linkedAccounts . find …" at bounding box center [225, 165] width 218 height 55
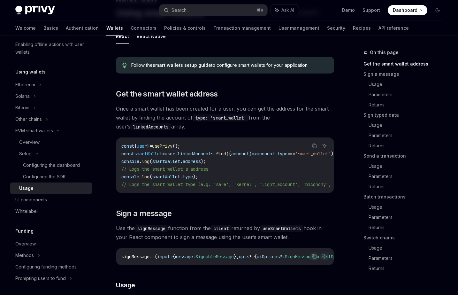
click at [215, 157] on code "const { user } = usePrivy (); const smartWallet = user . linkedAccounts . find …" at bounding box center [281, 165] width 320 height 46
click at [220, 169] on code "const { user } = usePrivy (); const smartWallet = user . linkedAccounts . find …" at bounding box center [281, 165] width 320 height 46
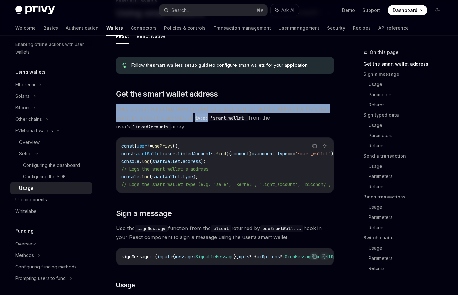
drag, startPoint x: 190, startPoint y: 100, endPoint x: 209, endPoint y: 121, distance: 28.3
click at [209, 121] on code "type: 'smart_wallet'" at bounding box center [221, 117] width 56 height 7
drag, startPoint x: 209, startPoint y: 121, endPoint x: 189, endPoint y: 107, distance: 24.6
click at [189, 107] on span "Once a smart wallet has been created for a user, you can get the address for th…" at bounding box center [225, 117] width 218 height 27
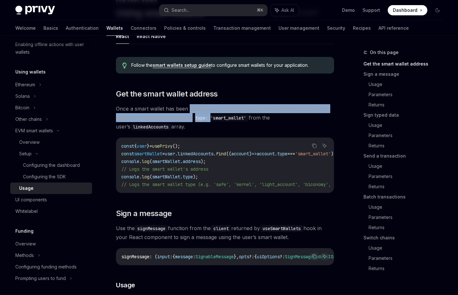
click at [189, 107] on span "Once a smart wallet has been created for a user, you can get the address for th…" at bounding box center [225, 117] width 218 height 27
drag, startPoint x: 189, startPoint y: 107, endPoint x: 230, endPoint y: 122, distance: 43.9
click at [230, 122] on span "Once a smart wallet has been created for a user, you can get the address for th…" at bounding box center [225, 117] width 218 height 27
drag, startPoint x: 230, startPoint y: 122, endPoint x: 175, endPoint y: 109, distance: 56.4
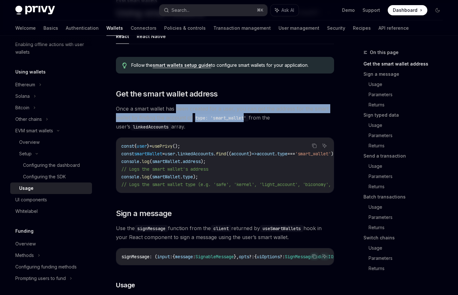
click at [177, 110] on span "Once a smart wallet has been created for a user, you can get the address for th…" at bounding box center [225, 117] width 218 height 27
click at [175, 109] on span "Once a smart wallet has been created for a user, you can get the address for th…" at bounding box center [225, 117] width 218 height 27
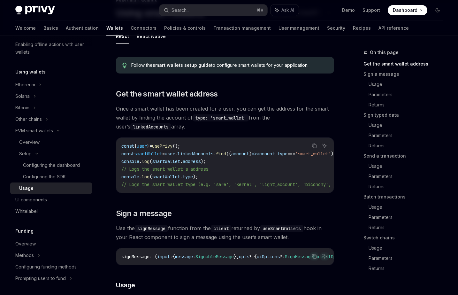
drag, startPoint x: 175, startPoint y: 109, endPoint x: 281, endPoint y: 121, distance: 106.7
click at [281, 121] on span "Once a smart wallet has been created for a user, you can get the address for th…" at bounding box center [225, 117] width 218 height 27
drag, startPoint x: 281, startPoint y: 121, endPoint x: 186, endPoint y: 108, distance: 96.2
click at [186, 108] on span "Once a smart wallet has been created for a user, you can get the address for th…" at bounding box center [225, 117] width 218 height 27
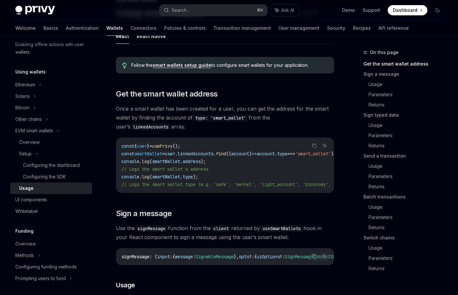
click at [186, 108] on span "Once a smart wallet has been created for a user, you can get the address for th…" at bounding box center [225, 117] width 218 height 27
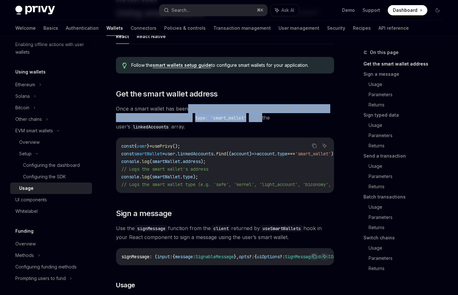
drag, startPoint x: 186, startPoint y: 108, endPoint x: 258, endPoint y: 121, distance: 73.4
click at [258, 121] on span "Once a smart wallet has been created for a user, you can get the address for th…" at bounding box center [225, 117] width 218 height 27
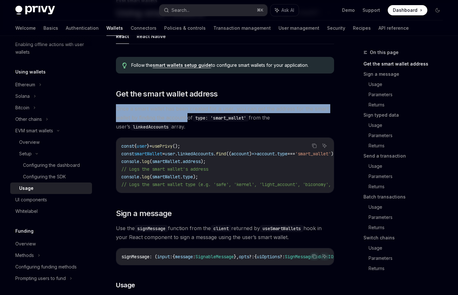
drag, startPoint x: 170, startPoint y: 100, endPoint x: 187, endPoint y: 120, distance: 25.8
click at [187, 120] on span "Once a smart wallet has been created for a user, you can get the address for th…" at bounding box center [225, 117] width 218 height 27
drag, startPoint x: 187, startPoint y: 120, endPoint x: 164, endPoint y: 108, distance: 26.0
click at [164, 108] on span "Once a smart wallet has been created for a user, you can get the address for th…" at bounding box center [225, 117] width 218 height 27
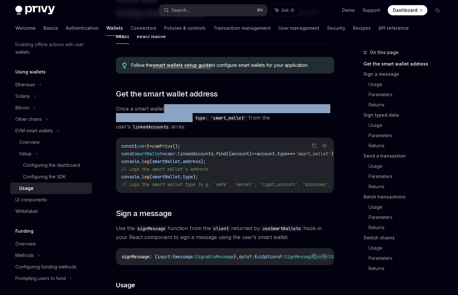
click at [164, 108] on span "Once a smart wallet has been created for a user, you can get the address for th…" at bounding box center [225, 117] width 218 height 27
drag, startPoint x: 164, startPoint y: 108, endPoint x: 262, endPoint y: 121, distance: 99.0
click at [262, 121] on span "Once a smart wallet has been created for a user, you can get the address for th…" at bounding box center [225, 117] width 218 height 27
drag, startPoint x: 262, startPoint y: 121, endPoint x: 151, endPoint y: 107, distance: 112.1
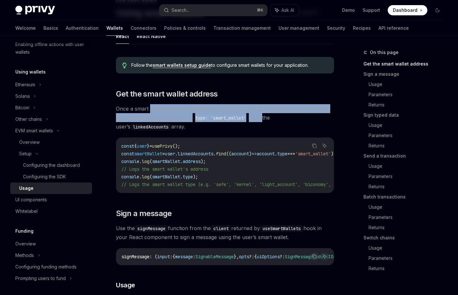
click at [151, 107] on span "Once a smart wallet has been created for a user, you can get the address for th…" at bounding box center [225, 117] width 218 height 27
drag, startPoint x: 151, startPoint y: 107, endPoint x: 267, endPoint y: 115, distance: 116.6
click at [267, 115] on span "Once a smart wallet has been created for a user, you can get the address for th…" at bounding box center [225, 117] width 218 height 27
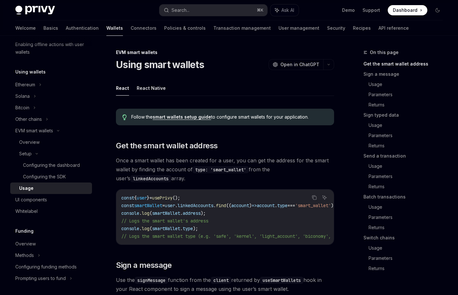
click at [182, 120] on link "smart wallets setup guide" at bounding box center [182, 117] width 58 height 6
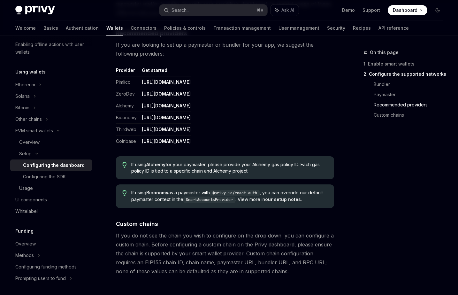
scroll to position [836, 0]
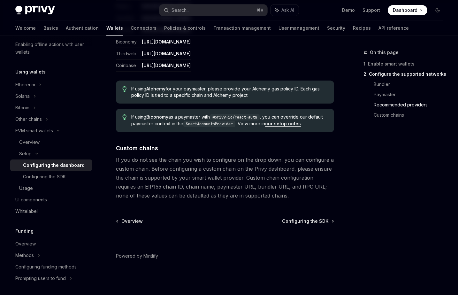
drag, startPoint x: 206, startPoint y: 173, endPoint x: 236, endPoint y: 197, distance: 37.7
click at [234, 196] on span "If you do not see the chain you wish to configure on the drop down, you can con…" at bounding box center [225, 177] width 218 height 45
click at [236, 197] on span "If you do not see the chain you wish to configure on the drop down, you can con…" at bounding box center [225, 177] width 218 height 45
click at [301, 221] on span "Configuring the SDK" at bounding box center [305, 221] width 47 height 6
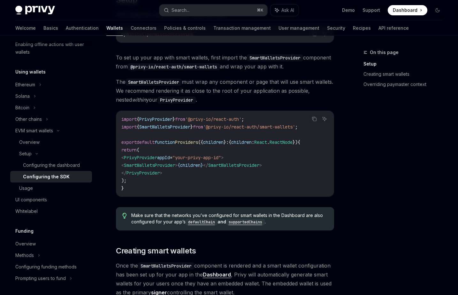
drag, startPoint x: 178, startPoint y: 191, endPoint x: 189, endPoint y: 193, distance: 10.9
click at [189, 193] on div "import { PrivyProvider } from '@privy-io/react-auth' ; import { SmartWalletsPro…" at bounding box center [225, 154] width 218 height 86
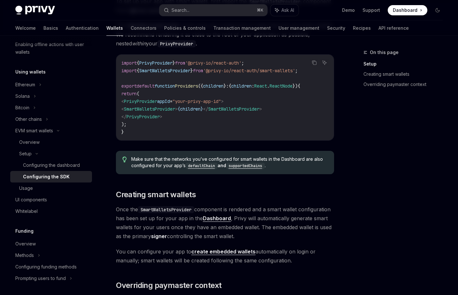
scroll to position [245, 0]
click at [146, 162] on span "Make sure that the networks you’ve configured for smart wallets in the Dashboar…" at bounding box center [229, 162] width 197 height 13
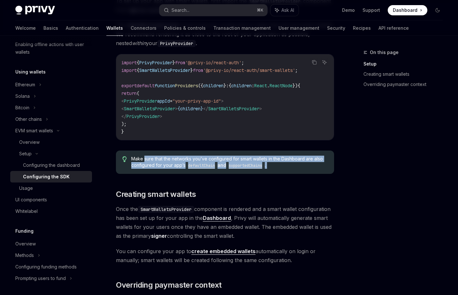
drag, startPoint x: 146, startPoint y: 162, endPoint x: 313, endPoint y: 173, distance: 166.9
click at [313, 173] on div "Make sure that the networks you’ve configured for smart wallets in the Dashboar…" at bounding box center [225, 162] width 218 height 23
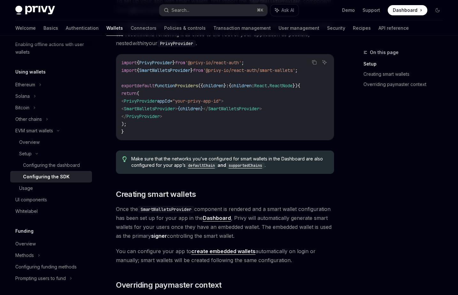
drag, startPoint x: 313, startPoint y: 173, endPoint x: 292, endPoint y: 175, distance: 20.5
click at [292, 174] on div "Make sure that the networks you’ve configured for smart wallets in the Dashboar…" at bounding box center [225, 162] width 218 height 23
click at [253, 168] on code "supportedChains" at bounding box center [245, 165] width 39 height 6
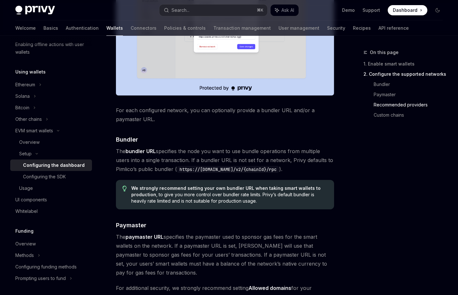
scroll to position [812, 0]
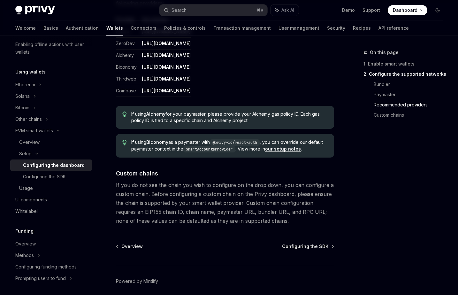
scroll to position [812, 0]
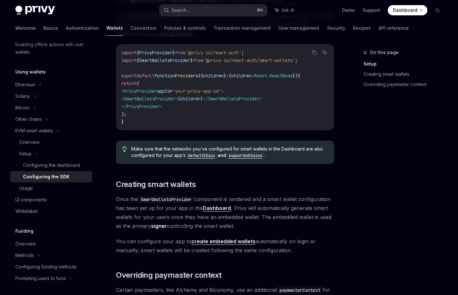
scroll to position [245, 0]
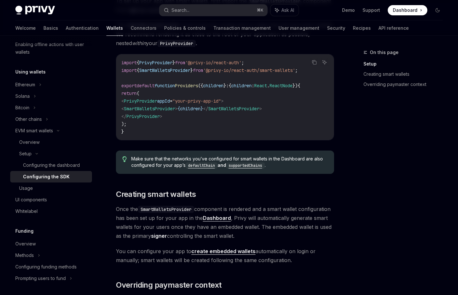
drag, startPoint x: 188, startPoint y: 120, endPoint x: 188, endPoint y: 126, distance: 5.8
click at [188, 125] on code "import { PrivyProvider } from '@privy-io/react-auth' ; import { SmartWalletsPro…" at bounding box center [224, 97] width 207 height 77
click at [188, 126] on code "import { PrivyProvider } from '@privy-io/react-auth' ; import { SmartWalletsPro…" at bounding box center [224, 97] width 207 height 77
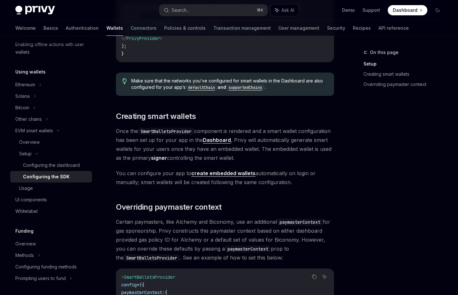
scroll to position [387, 0]
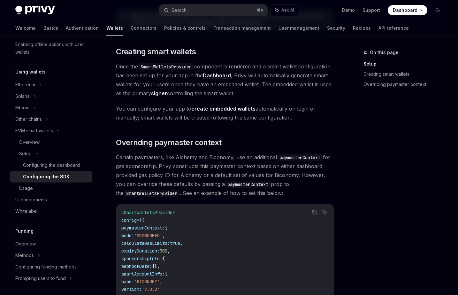
click at [173, 70] on code "SmartWalletsProvider" at bounding box center [166, 66] width 56 height 7
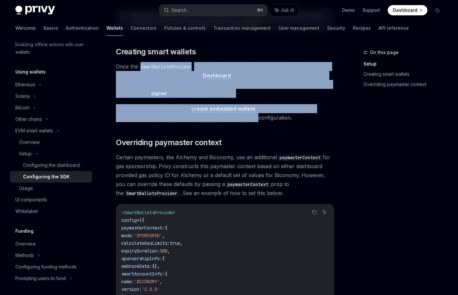
drag, startPoint x: 173, startPoint y: 72, endPoint x: 249, endPoint y: 122, distance: 90.5
click at [249, 122] on div "Looking to get started quickly? Check out our Smart Wallets starter repo . You …" at bounding box center [225, 57] width 218 height 610
click at [249, 122] on span "You can configure your app to create embedded wallets automatically on login or…" at bounding box center [225, 113] width 218 height 18
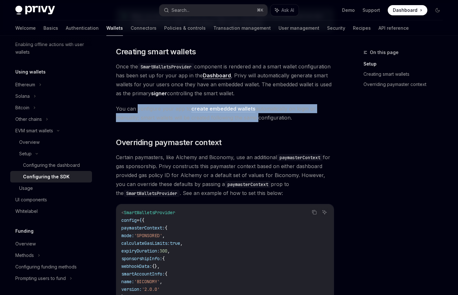
drag, startPoint x: 249, startPoint y: 122, endPoint x: 148, endPoint y: 112, distance: 101.1
click at [148, 112] on span "You can configure your app to create embedded wallets automatically on login or…" at bounding box center [225, 113] width 218 height 18
drag, startPoint x: 148, startPoint y: 112, endPoint x: 244, endPoint y: 123, distance: 96.5
click at [244, 122] on span "You can configure your app to create embedded wallets automatically on login or…" at bounding box center [225, 113] width 218 height 18
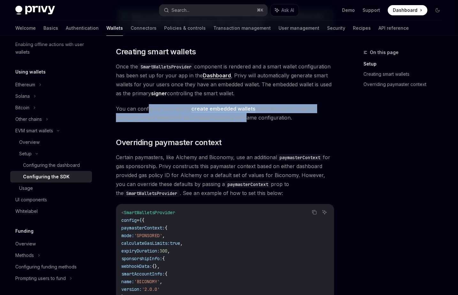
click at [244, 122] on span "You can configure your app to create embedded wallets automatically on login or…" at bounding box center [225, 113] width 218 height 18
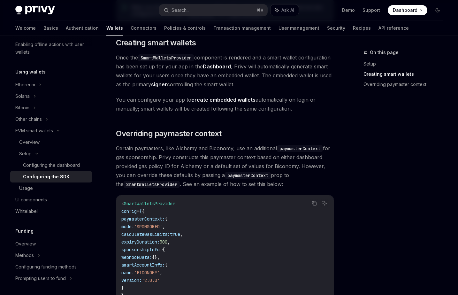
scroll to position [435, 0]
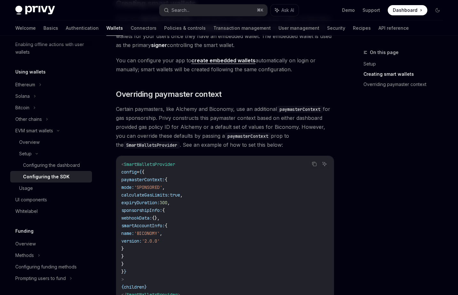
click at [224, 67] on span "You can configure your app to create embedded wallets automatically on login or…" at bounding box center [225, 65] width 218 height 18
click at [224, 63] on link "create embedded wallets" at bounding box center [223, 60] width 64 height 7
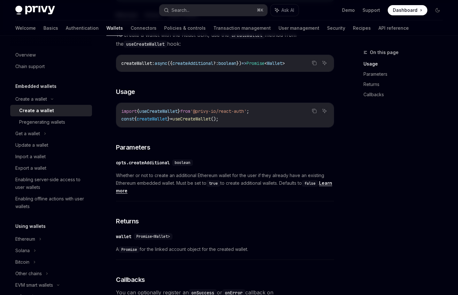
scroll to position [206, 0]
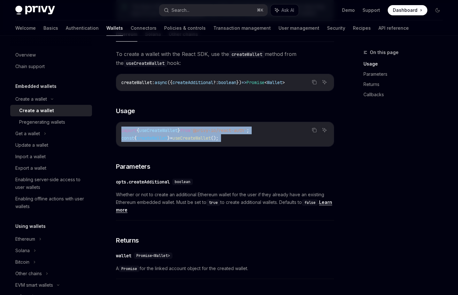
drag, startPoint x: 230, startPoint y: 124, endPoint x: 247, endPoint y: 157, distance: 36.9
click at [247, 157] on div "To create a wallet with the React SDK, use the createWallet method from the use…" at bounding box center [225, 265] width 218 height 430
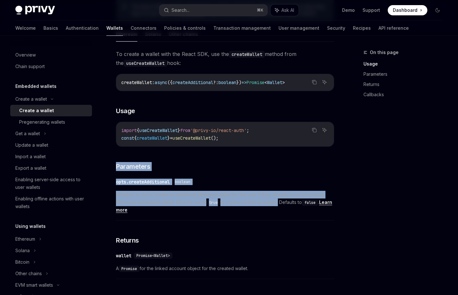
drag, startPoint x: 247, startPoint y: 157, endPoint x: 276, endPoint y: 204, distance: 55.3
click at [276, 204] on div "To create a wallet with the React SDK, use the createWallet method from the use…" at bounding box center [225, 265] width 218 height 430
click at [276, 204] on span "Whether or not to create an additional Ethereum wallet for the user if they alr…" at bounding box center [225, 202] width 218 height 23
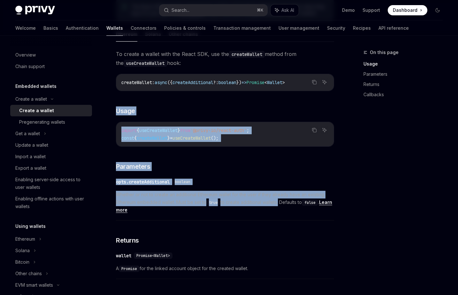
drag, startPoint x: 276, startPoint y: 204, endPoint x: 210, endPoint y: 90, distance: 131.4
click at [210, 90] on div "To create a wallet with the React SDK, use the createWallet method from the use…" at bounding box center [225, 265] width 218 height 430
click at [210, 90] on div "createWallet : async ({ createAdditional ?: boolean }) => Promise < Wallet >" at bounding box center [225, 82] width 218 height 17
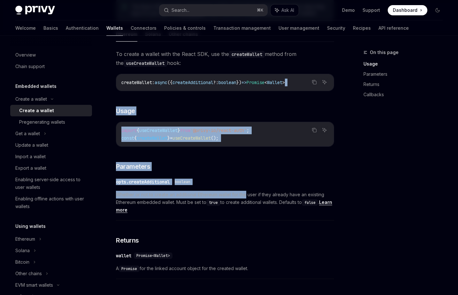
drag, startPoint x: 210, startPoint y: 90, endPoint x: 245, endPoint y: 197, distance: 112.2
click at [245, 197] on div "To create a wallet with the React SDK, use the createWallet method from the use…" at bounding box center [225, 265] width 218 height 430
click at [245, 197] on span "Whether or not to create an additional Ethereum wallet for the user if they alr…" at bounding box center [225, 202] width 218 height 23
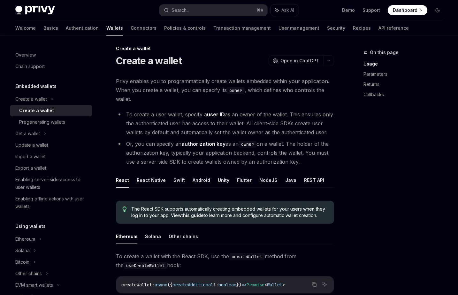
scroll to position [0, 0]
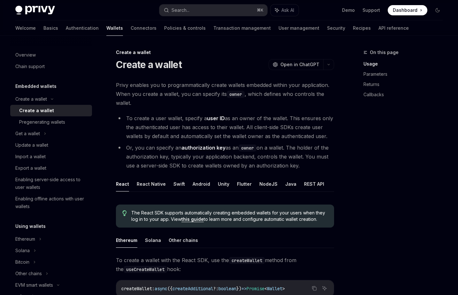
click at [173, 83] on span "Privy enables you to programmatically create wallets embedded within your appli…" at bounding box center [225, 94] width 218 height 27
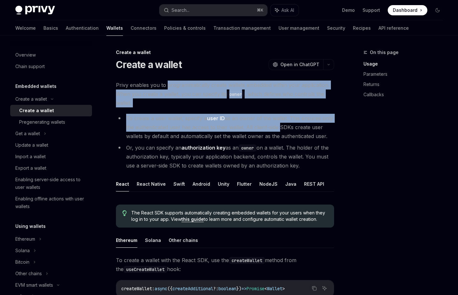
drag, startPoint x: 173, startPoint y: 83, endPoint x: 275, endPoint y: 130, distance: 112.0
click at [275, 130] on li "To create a user wallet, specify a user ID as an owner of the wallet. This ensu…" at bounding box center [225, 127] width 218 height 27
drag, startPoint x: 277, startPoint y: 129, endPoint x: 160, endPoint y: 86, distance: 124.0
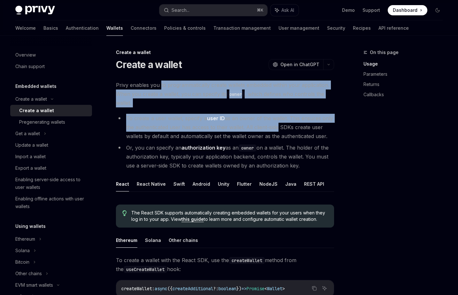
click at [160, 86] on span "Privy enables you to programmatically create wallets embedded within your appli…" at bounding box center [225, 94] width 218 height 27
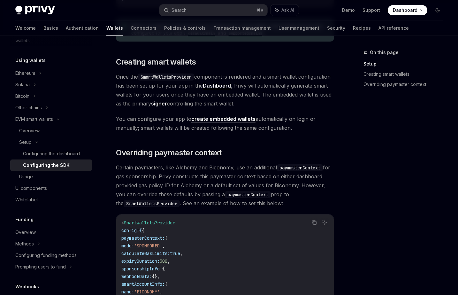
scroll to position [377, 0]
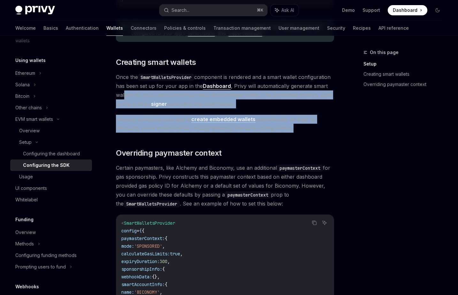
drag, startPoint x: 162, startPoint y: 97, endPoint x: 244, endPoint y: 136, distance: 90.5
click at [244, 136] on div "Looking to get started quickly? Check out our Smart Wallets starter repo . You …" at bounding box center [225, 68] width 218 height 610
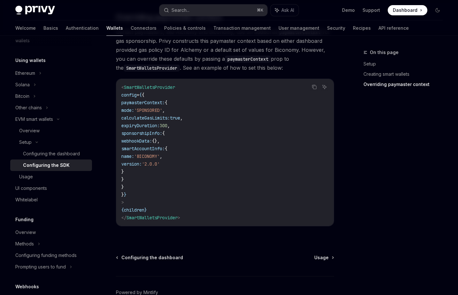
scroll to position [551, 0]
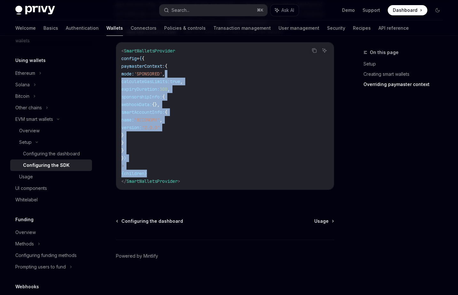
drag, startPoint x: 234, startPoint y: 171, endPoint x: 210, endPoint y: 75, distance: 99.2
click at [210, 75] on code "< SmartWalletsProvider config = { { paymasterContext: { mode: 'SPONSORED' , cal…" at bounding box center [224, 116] width 207 height 138
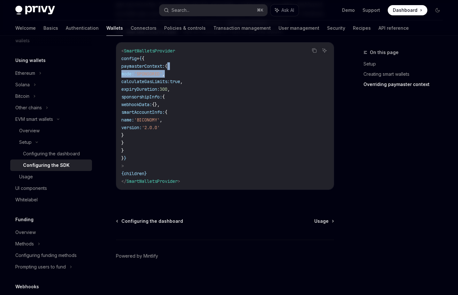
drag, startPoint x: 206, startPoint y: 67, endPoint x: 218, endPoint y: 156, distance: 89.6
click at [218, 153] on code "< SmartWalletsProvider config = { { paymasterContext: { mode: 'SPONSORED' , cal…" at bounding box center [224, 116] width 207 height 138
click at [219, 158] on code "< SmartWalletsProvider config = { { paymasterContext: { mode: 'SPONSORED' , cal…" at bounding box center [224, 116] width 207 height 138
click at [327, 219] on span "Usage" at bounding box center [322, 221] width 14 height 6
type textarea "*"
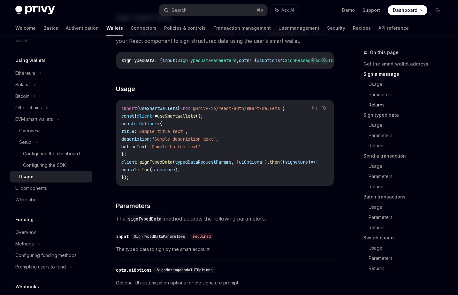
scroll to position [604, 0]
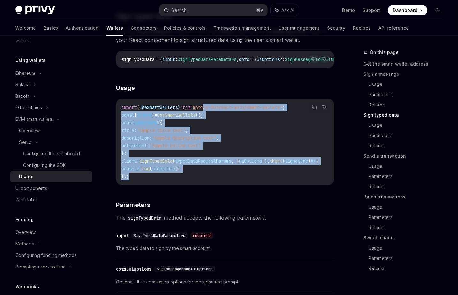
drag, startPoint x: 213, startPoint y: 117, endPoint x: 229, endPoint y: 195, distance: 80.2
click at [229, 185] on div "import { useSmartWallets } from '@privy-io/react-auth/smart-wallets' ; const { …" at bounding box center [225, 142] width 218 height 86
click at [230, 180] on code "import { useSmartWallets } from '@privy-io/react-auth/smart-wallets' ; const { …" at bounding box center [227, 142] width 212 height 77
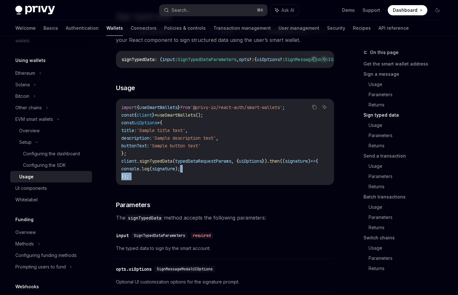
drag, startPoint x: 230, startPoint y: 186, endPoint x: 224, endPoint y: 180, distance: 8.1
click at [224, 180] on code "import { useSmartWallets } from '@privy-io/react-auth/smart-wallets' ; const { …" at bounding box center [227, 142] width 212 height 77
drag, startPoint x: 228, startPoint y: 141, endPoint x: 224, endPoint y: 179, distance: 37.6
click at [224, 179] on div "import { useSmartWallets } from '@privy-io/react-auth/smart-wallets' ; const { …" at bounding box center [225, 142] width 218 height 86
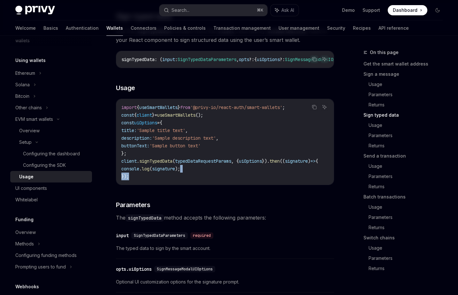
click at [224, 179] on code "import { useSmartWallets } from '@privy-io/react-auth/smart-wallets' ; const { …" at bounding box center [227, 142] width 212 height 77
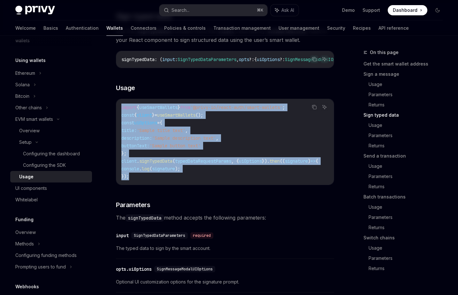
drag, startPoint x: 191, startPoint y: 112, endPoint x: 213, endPoint y: 190, distance: 81.4
click at [213, 185] on div "import { useSmartWallets } from '@privy-io/react-auth/smart-wallets' ; const { …" at bounding box center [225, 142] width 218 height 86
click at [213, 180] on code "import { useSmartWallets } from '@privy-io/react-auth/smart-wallets' ; const { …" at bounding box center [227, 142] width 212 height 77
drag, startPoint x: 213, startPoint y: 190, endPoint x: 202, endPoint y: 106, distance: 84.1
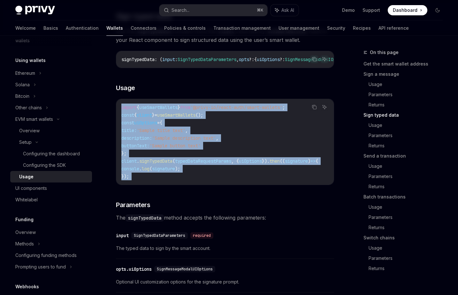
drag, startPoint x: 202, startPoint y: 106, endPoint x: 216, endPoint y: 176, distance: 71.0
click at [216, 176] on code "import { useSmartWallets } from '@privy-io/react-auth/smart-wallets' ; const { …" at bounding box center [227, 142] width 212 height 77
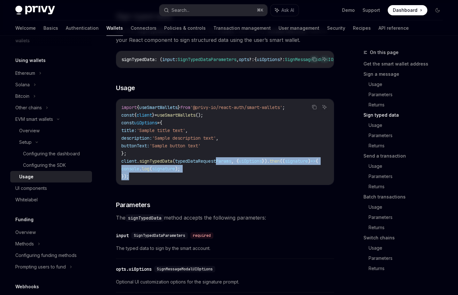
drag, startPoint x: 217, startPoint y: 184, endPoint x: 220, endPoint y: 171, distance: 13.8
click at [220, 171] on code "import { useSmartWallets } from '@privy-io/react-auth/smart-wallets' ; const { …" at bounding box center [227, 142] width 212 height 77
click at [220, 164] on span "typedDataRequestParams" at bounding box center [203, 161] width 56 height 6
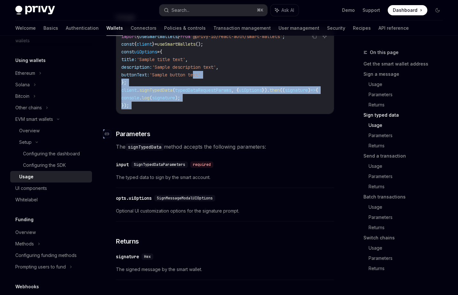
drag, startPoint x: 207, startPoint y: 86, endPoint x: 221, endPoint y: 143, distance: 58.9
click at [221, 138] on h3 "​ Parameters" at bounding box center [225, 133] width 218 height 9
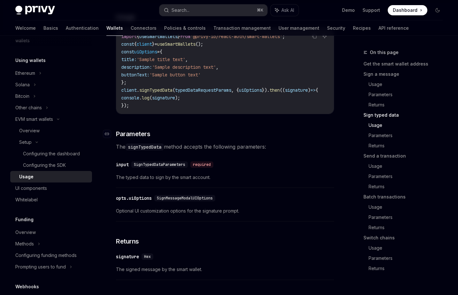
scroll to position [543, 0]
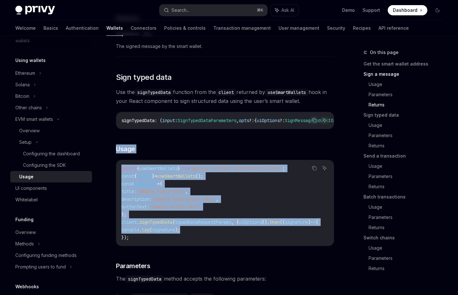
drag, startPoint x: 208, startPoint y: 162, endPoint x: 210, endPoint y: 242, distance: 80.3
click at [210, 241] on code "import { useSmartWallets } from '@privy-io/react-auth/smart-wallets' ; const { …" at bounding box center [227, 203] width 212 height 77
drag, startPoint x: 209, startPoint y: 237, endPoint x: 208, endPoint y: 173, distance: 64.3
click at [208, 173] on div "import { useSmartWallets } from '@privy-io/react-auth/smart-wallets' ; const { …" at bounding box center [225, 203] width 218 height 86
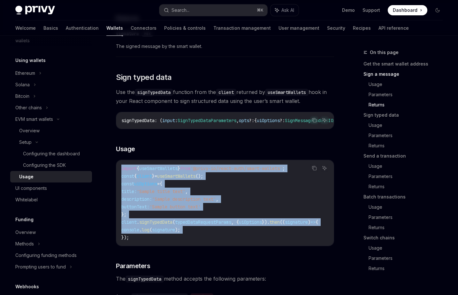
click at [208, 173] on div "import { useSmartWallets } from '@privy-io/react-auth/smart-wallets' ; const { …" at bounding box center [225, 203] width 218 height 86
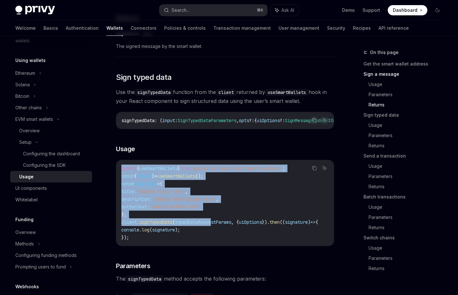
drag, startPoint x: 210, startPoint y: 187, endPoint x: 215, endPoint y: 236, distance: 48.9
click at [215, 236] on div "import { useSmartWallets } from '@privy-io/react-auth/smart-wallets' ; const { …" at bounding box center [225, 203] width 218 height 86
click at [215, 236] on code "import { useSmartWallets } from '@privy-io/react-auth/smart-wallets' ; const { …" at bounding box center [227, 203] width 212 height 77
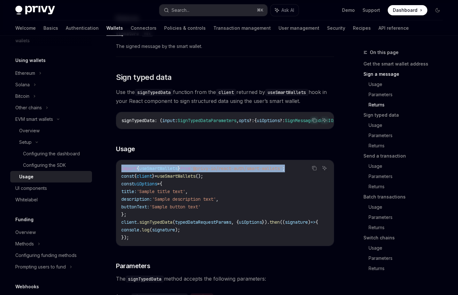
drag, startPoint x: 303, startPoint y: 178, endPoint x: 121, endPoint y: 180, distance: 181.2
click at [121, 180] on code "import { useSmartWallets } from '@privy-io/react-auth/smart-wallets' ; const { …" at bounding box center [227, 203] width 212 height 77
copy span "import { useSmartWallets } from '@privy-io/react-auth/smart-wallets' ;"
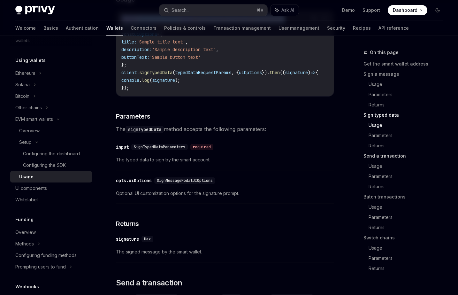
click at [385, 156] on link "Send a transaction" at bounding box center [406, 156] width 84 height 10
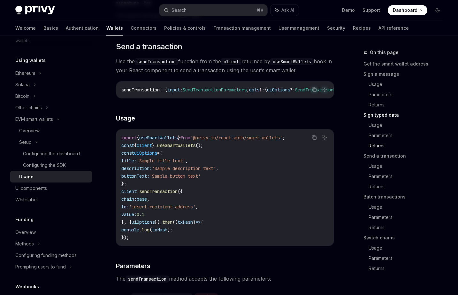
scroll to position [935, 0]
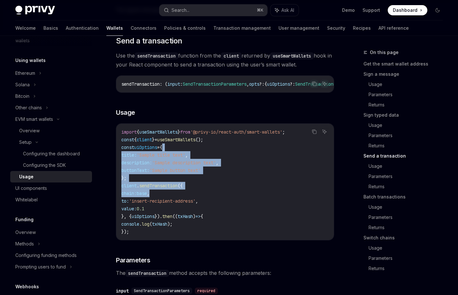
drag, startPoint x: 222, startPoint y: 160, endPoint x: 237, endPoint y: 215, distance: 58.2
click at [237, 215] on code "import { useSmartWallets } from '@privy-io/react-auth/smart-wallets' ; const { …" at bounding box center [224, 181] width 207 height 107
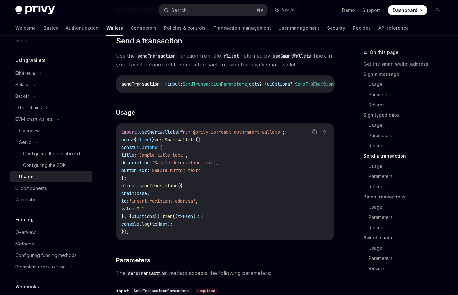
drag, startPoint x: 245, startPoint y: 232, endPoint x: 237, endPoint y: 162, distance: 70.4
click at [237, 162] on code "import { useSmartWallets } from '@privy-io/react-auth/smart-wallets' ; const { …" at bounding box center [224, 181] width 207 height 107
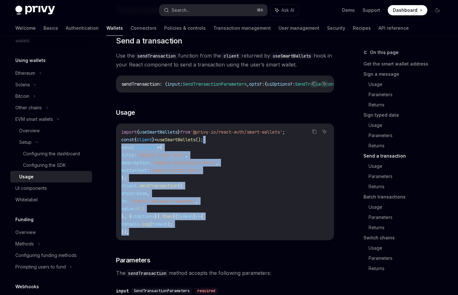
drag, startPoint x: 234, startPoint y: 157, endPoint x: 245, endPoint y: 247, distance: 90.8
click at [245, 236] on code "import { useSmartWallets } from '@privy-io/react-auth/smart-wallets' ; const { …" at bounding box center [224, 181] width 207 height 107
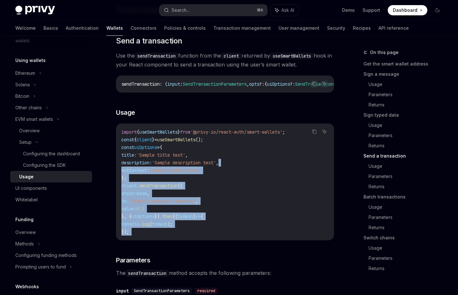
drag, startPoint x: 245, startPoint y: 247, endPoint x: 242, endPoint y: 177, distance: 70.1
click at [242, 177] on code "import { useSmartWallets } from '@privy-io/react-auth/smart-wallets' ; const { …" at bounding box center [224, 181] width 207 height 107
drag, startPoint x: 237, startPoint y: 167, endPoint x: 241, endPoint y: 246, distance: 79.1
click at [241, 236] on code "import { useSmartWallets } from '@privy-io/react-auth/smart-wallets' ; const { …" at bounding box center [224, 181] width 207 height 107
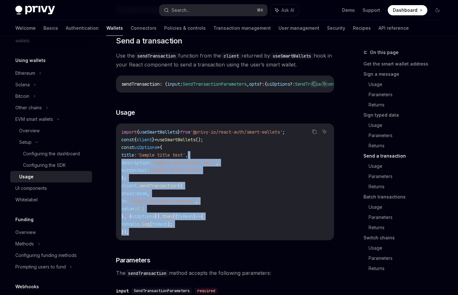
click at [241, 236] on code "import { useSmartWallets } from '@privy-io/react-auth/smart-wallets' ; const { …" at bounding box center [224, 181] width 207 height 107
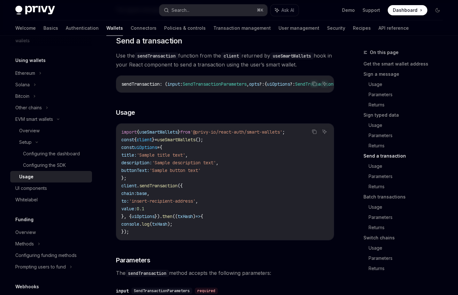
click at [169, 220] on code "import { useSmartWallets } from '@privy-io/react-auth/smart-wallets' ; const { …" at bounding box center [224, 181] width 207 height 107
click at [167, 204] on span "'insert-recipient-address'" at bounding box center [162, 201] width 66 height 6
click at [165, 206] on code "import { useSmartWallets } from '@privy-io/react-auth/smart-wallets' ; const { …" at bounding box center [224, 181] width 207 height 107
click at [165, 189] on span "sendTransaction" at bounding box center [158, 186] width 38 height 6
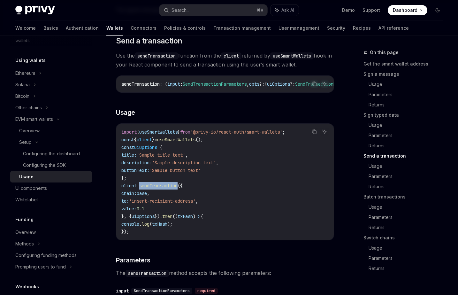
click at [165, 189] on span "sendTransaction" at bounding box center [158, 186] width 38 height 6
click at [175, 204] on span "'insert-recipient-address'" at bounding box center [162, 201] width 66 height 6
click at [169, 204] on code "import { useSmartWallets } from '@privy-io/react-auth/smart-wallets' ; const { …" at bounding box center [224, 181] width 207 height 107
click at [181, 222] on code "import { useSmartWallets } from '@privy-io/react-auth/smart-wallets' ; const { …" at bounding box center [224, 181] width 207 height 107
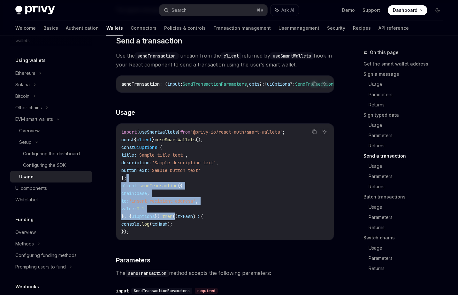
drag, startPoint x: 176, startPoint y: 193, endPoint x: 177, endPoint y: 234, distance: 41.6
click at [177, 233] on code "import { useSmartWallets } from '@privy-io/react-auth/smart-wallets' ; const { …" at bounding box center [224, 181] width 207 height 107
click at [177, 219] on span "((" at bounding box center [175, 217] width 5 height 6
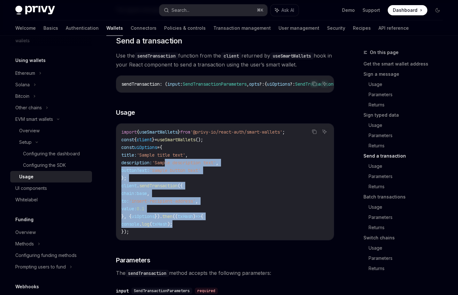
drag, startPoint x: 177, startPoint y: 180, endPoint x: 187, endPoint y: 243, distance: 63.7
click at [186, 236] on code "import { useSmartWallets } from '@privy-io/react-auth/smart-wallets' ; const { …" at bounding box center [224, 181] width 207 height 107
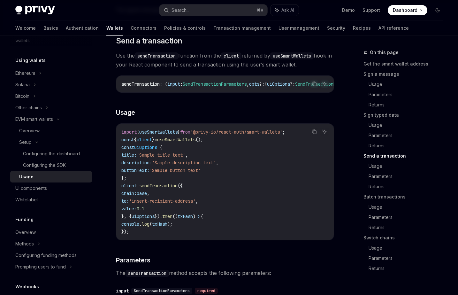
click at [187, 236] on code "import { useSmartWallets } from '@privy-io/react-auth/smart-wallets' ; const { …" at bounding box center [224, 181] width 207 height 107
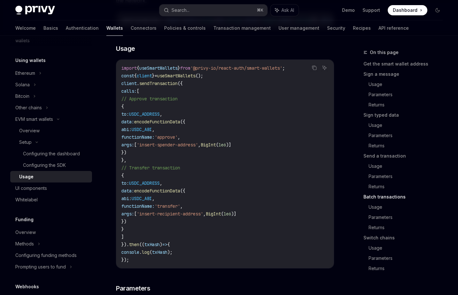
click at [213, 123] on code "import { useSmartWallets } from '@privy-io/react-auth/smart-wallets' ; const { …" at bounding box center [224, 163] width 207 height 199
drag, startPoint x: 209, startPoint y: 143, endPoint x: 207, endPoint y: 166, distance: 22.8
click at [207, 166] on code "import { useSmartWallets } from '@privy-io/react-auth/smart-wallets' ; const { …" at bounding box center [224, 163] width 207 height 199
drag, startPoint x: 203, startPoint y: 177, endPoint x: 202, endPoint y: 132, distance: 45.4
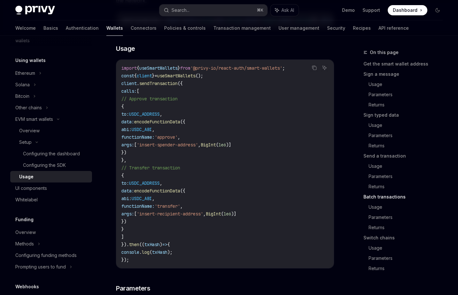
click at [202, 134] on code "import { useSmartWallets } from '@privy-io/react-auth/smart-wallets' ; const { …" at bounding box center [224, 163] width 207 height 199
click at [202, 131] on code "import { useSmartWallets } from '@privy-io/react-auth/smart-wallets' ; const { …" at bounding box center [224, 163] width 207 height 199
drag, startPoint x: 221, startPoint y: 106, endPoint x: 219, endPoint y: 181, distance: 74.2
click at [219, 180] on code "import { useSmartWallets } from '@privy-io/react-auth/smart-wallets' ; const { …" at bounding box center [224, 163] width 207 height 199
click at [219, 181] on code "import { useSmartWallets } from '@privy-io/react-auth/smart-wallets' ; const { …" at bounding box center [224, 163] width 207 height 199
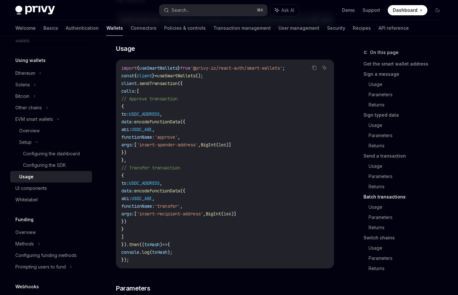
click at [180, 125] on span "encodeFunctionData" at bounding box center [157, 122] width 46 height 6
copy span "encodeFunctionData"
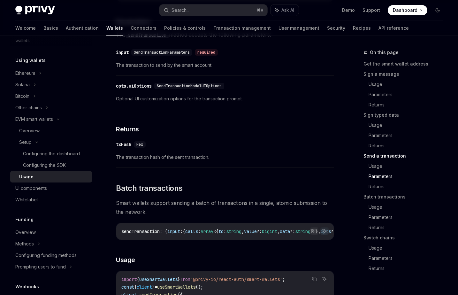
scroll to position [949, 0]
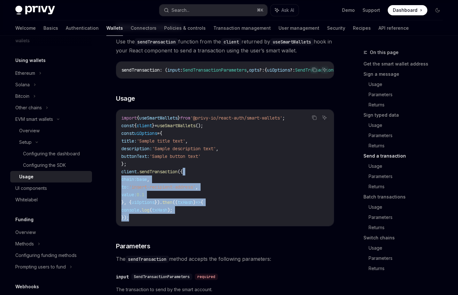
drag, startPoint x: 226, startPoint y: 232, endPoint x: 217, endPoint y: 184, distance: 48.7
click at [217, 184] on code "import { useSmartWallets } from '@privy-io/react-auth/smart-wallets' ; const { …" at bounding box center [224, 167] width 207 height 107
drag, startPoint x: 217, startPoint y: 181, endPoint x: 230, endPoint y: 235, distance: 55.9
click at [230, 222] on code "import { useSmartWallets } from '@privy-io/react-auth/smart-wallets' ; const { …" at bounding box center [224, 167] width 207 height 107
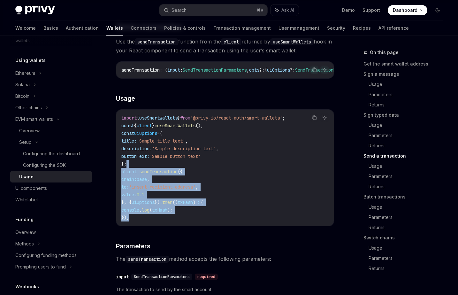
click at [230, 222] on code "import { useSmartWallets } from '@privy-io/react-auth/smart-wallets' ; const { …" at bounding box center [224, 167] width 207 height 107
drag, startPoint x: 230, startPoint y: 235, endPoint x: 235, endPoint y: 192, distance: 43.4
click at [235, 193] on code "import { useSmartWallets } from '@privy-io/react-auth/smart-wallets' ; const { …" at bounding box center [224, 167] width 207 height 107
click at [235, 192] on code "import { useSmartWallets } from '@privy-io/react-auth/smart-wallets' ; const { …" at bounding box center [224, 167] width 207 height 107
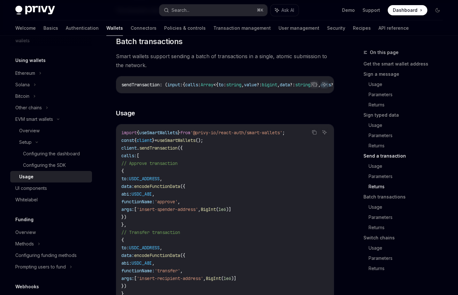
scroll to position [1368, 0]
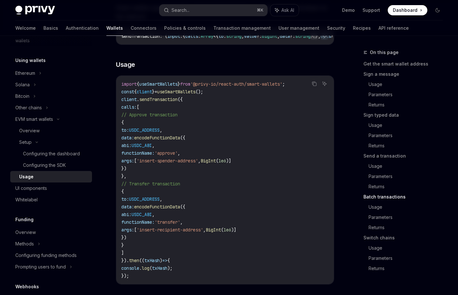
drag, startPoint x: 222, startPoint y: 140, endPoint x: 235, endPoint y: 202, distance: 63.9
click at [235, 202] on code "import { useSmartWallets } from '@privy-io/react-auth/smart-wallets' ; const { …" at bounding box center [224, 179] width 207 height 199
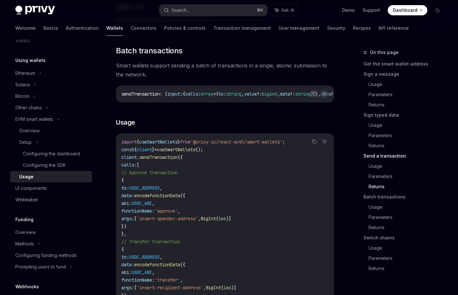
scroll to position [1319, 0]
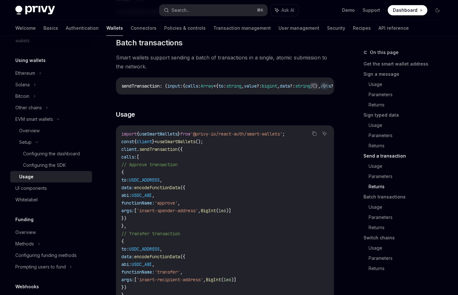
drag, startPoint x: 221, startPoint y: 191, endPoint x: 227, endPoint y: 239, distance: 48.1
click at [227, 238] on code "import { useSmartWallets } from '@privy-io/react-auth/smart-wallets' ; const { …" at bounding box center [224, 229] width 207 height 199
click at [227, 239] on code "import { useSmartWallets } from '@privy-io/react-auth/smart-wallets' ; const { …" at bounding box center [224, 229] width 207 height 199
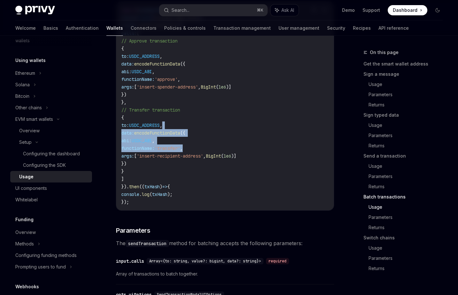
drag, startPoint x: 231, startPoint y: 140, endPoint x: 234, endPoint y: 179, distance: 39.4
click at [234, 179] on code "import { useSmartWallets } from '@privy-io/react-auth/smart-wallets' ; const { …" at bounding box center [224, 105] width 207 height 199
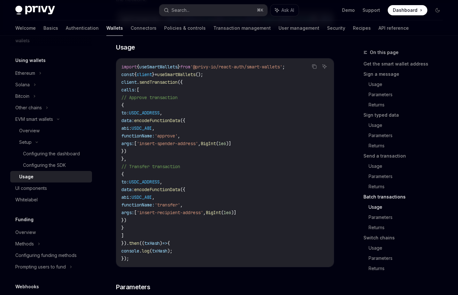
scroll to position [1384, 0]
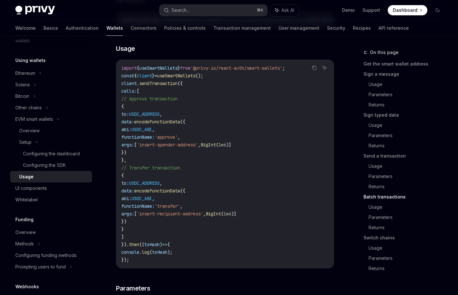
drag, startPoint x: 234, startPoint y: 125, endPoint x: 245, endPoint y: 184, distance: 60.4
click at [244, 183] on code "import { useSmartWallets } from '@privy-io/react-auth/smart-wallets' ; const { …" at bounding box center [224, 163] width 207 height 199
click at [245, 184] on code "import { useSmartWallets } from '@privy-io/react-auth/smart-wallets' ; const { …" at bounding box center [224, 163] width 207 height 199
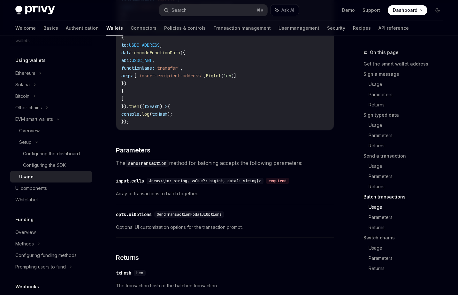
scroll to position [1387, 0]
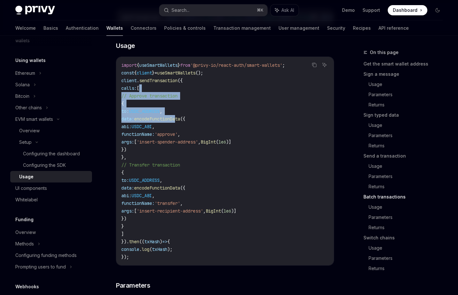
drag, startPoint x: 207, startPoint y: 127, endPoint x: 212, endPoint y: 147, distance: 19.9
click at [210, 141] on code "import { useSmartWallets } from '@privy-io/react-auth/smart-wallets' ; const { …" at bounding box center [224, 160] width 207 height 199
click at [213, 148] on code "import { useSmartWallets } from '@privy-io/react-auth/smart-wallets' ; const { …" at bounding box center [224, 160] width 207 height 199
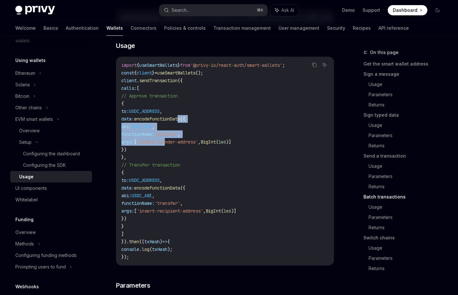
drag, startPoint x: 212, startPoint y: 158, endPoint x: 213, endPoint y: 122, distance: 36.5
click at [213, 123] on code "import { useSmartWallets } from '@privy-io/react-auth/smart-wallets' ; const { …" at bounding box center [224, 160] width 207 height 199
click at [213, 122] on code "import { useSmartWallets } from '@privy-io/react-auth/smart-wallets' ; const { …" at bounding box center [224, 160] width 207 height 199
drag, startPoint x: 196, startPoint y: 113, endPoint x: 207, endPoint y: 177, distance: 65.3
click at [207, 177] on code "import { useSmartWallets } from '@privy-io/react-auth/smart-wallets' ; const { …" at bounding box center [224, 160] width 207 height 199
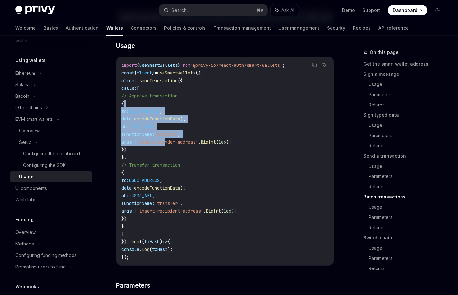
click at [207, 177] on code "import { useSmartWallets } from '@privy-io/react-auth/smart-wallets' ; const { …" at bounding box center [224, 160] width 207 height 199
drag, startPoint x: 210, startPoint y: 166, endPoint x: 228, endPoint y: 115, distance: 53.9
click at [228, 117] on code "import { useSmartWallets } from '@privy-io/react-auth/smart-wallets' ; const { …" at bounding box center [224, 160] width 207 height 199
click at [228, 115] on code "import { useSmartWallets } from '@privy-io/react-auth/smart-wallets' ; const { …" at bounding box center [224, 160] width 207 height 199
drag, startPoint x: 228, startPoint y: 110, endPoint x: 224, endPoint y: 168, distance: 58.0
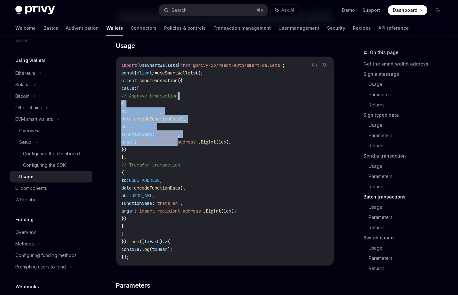
click at [225, 165] on code "import { useSmartWallets } from '@privy-io/react-auth/smart-wallets' ; const { …" at bounding box center [224, 160] width 207 height 199
click at [224, 168] on code "import { useSmartWallets } from '@privy-io/react-auth/smart-wallets' ; const { …" at bounding box center [224, 160] width 207 height 199
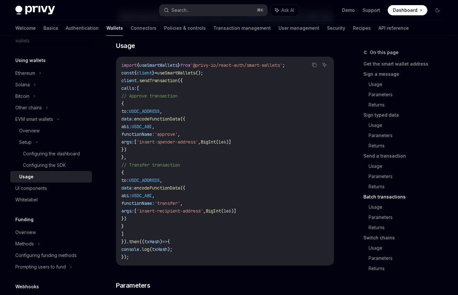
click at [180, 122] on span "encodeFunctionData" at bounding box center [157, 119] width 46 height 6
click at [212, 189] on code "import { useSmartWallets } from '@privy-io/react-auth/smart-wallets' ; const { …" at bounding box center [224, 160] width 207 height 199
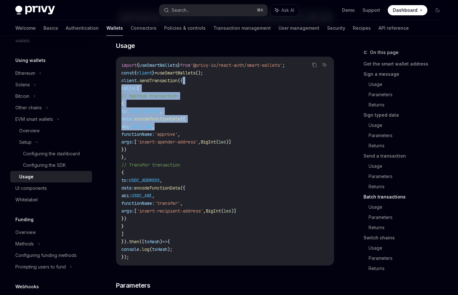
drag, startPoint x: 216, startPoint y: 102, endPoint x: 225, endPoint y: 184, distance: 83.0
click at [224, 178] on code "import { useSmartWallets } from '@privy-io/react-auth/smart-wallets' ; const { …" at bounding box center [224, 160] width 207 height 199
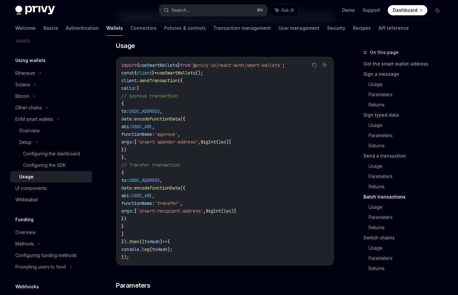
click at [225, 184] on code "import { useSmartWallets } from '@privy-io/react-auth/smart-wallets' ; const { …" at bounding box center [224, 160] width 207 height 199
drag, startPoint x: 229, startPoint y: 181, endPoint x: 234, endPoint y: 111, distance: 69.9
click at [234, 113] on code "import { useSmartWallets } from '@privy-io/react-auth/smart-wallets' ; const { …" at bounding box center [224, 160] width 207 height 199
click at [234, 111] on code "import { useSmartWallets } from '@privy-io/react-auth/smart-wallets' ; const { …" at bounding box center [224, 160] width 207 height 199
drag, startPoint x: 237, startPoint y: 101, endPoint x: 242, endPoint y: 161, distance: 60.3
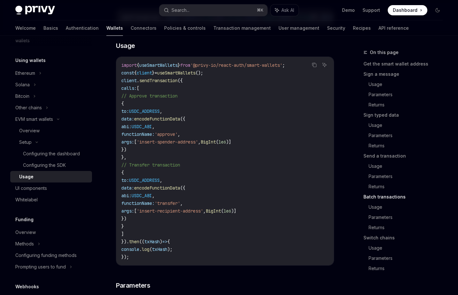
click at [241, 155] on code "import { useSmartWallets } from '@privy-io/react-auth/smart-wallets' ; const { …" at bounding box center [224, 160] width 207 height 199
click at [198, 145] on span "'insert-spender-address'" at bounding box center [167, 142] width 61 height 6
drag, startPoint x: 244, startPoint y: 188, endPoint x: 245, endPoint y: 128, distance: 60.4
click at [245, 136] on code "import { useSmartWallets } from '@privy-io/react-auth/smart-wallets' ; const { …" at bounding box center [224, 160] width 207 height 199
click at [243, 121] on code "import { useSmartWallets } from '@privy-io/react-auth/smart-wallets' ; const { …" at bounding box center [224, 160] width 207 height 199
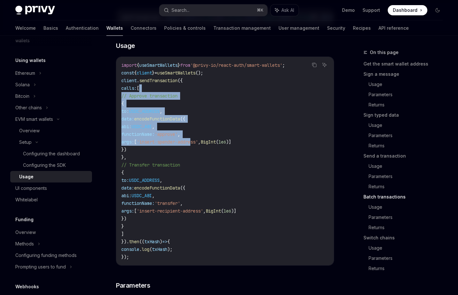
drag, startPoint x: 238, startPoint y: 103, endPoint x: 240, endPoint y: 188, distance: 85.1
click at [240, 186] on code "import { useSmartWallets } from '@privy-io/react-auth/smart-wallets' ; const { …" at bounding box center [224, 160] width 207 height 199
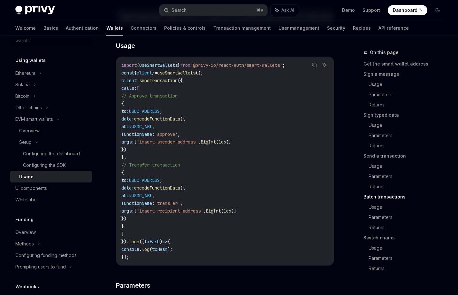
click at [240, 188] on code "import { useSmartWallets } from '@privy-io/react-auth/smart-wallets' ; const { …" at bounding box center [224, 160] width 207 height 199
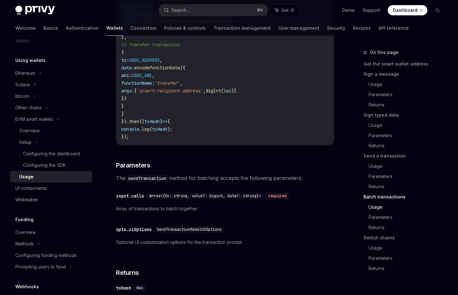
drag, startPoint x: 218, startPoint y: 164, endPoint x: 220, endPoint y: 169, distance: 5.3
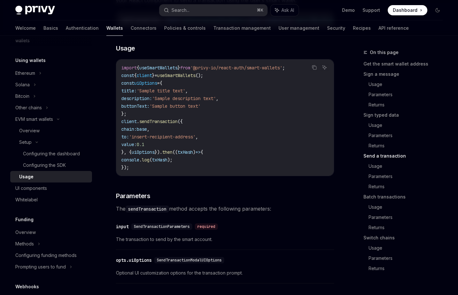
scroll to position [966, 0]
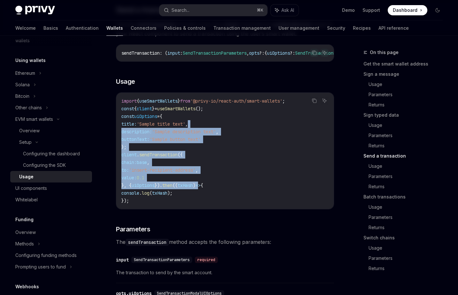
drag, startPoint x: 204, startPoint y: 204, endPoint x: 203, endPoint y: 215, distance: 11.9
click at [203, 205] on code "import { useSmartWallets } from '@privy-io/react-auth/smart-wallets' ; const { …" at bounding box center [224, 150] width 207 height 107
drag, startPoint x: 203, startPoint y: 215, endPoint x: 222, endPoint y: 138, distance: 79.5
click at [222, 138] on code "import { useSmartWallets } from '@privy-io/react-auth/smart-wallets' ; const { …" at bounding box center [224, 150] width 207 height 107
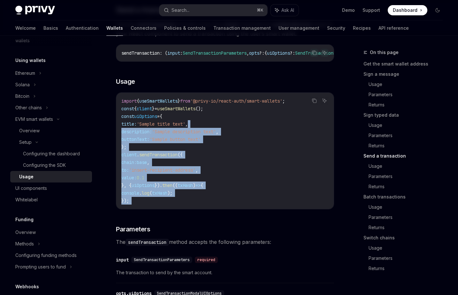
click at [222, 138] on code "import { useSmartWallets } from '@privy-io/react-auth/smart-wallets' ; const { …" at bounding box center [224, 150] width 207 height 107
drag, startPoint x: 219, startPoint y: 127, endPoint x: 218, endPoint y: 217, distance: 89.8
click at [218, 205] on code "import { useSmartWallets } from '@privy-io/react-auth/smart-wallets' ; const { …" at bounding box center [224, 150] width 207 height 107
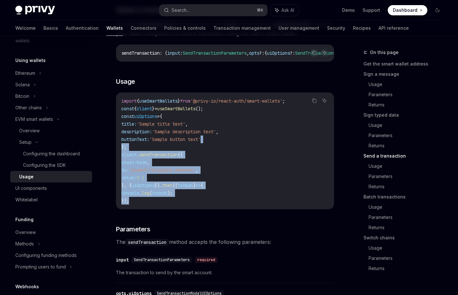
drag, startPoint x: 220, startPoint y: 198, endPoint x: 221, endPoint y: 133, distance: 65.2
click at [221, 134] on div "import { useSmartWallets } from '@privy-io/react-auth/smart-wallets' ; const { …" at bounding box center [225, 151] width 218 height 116
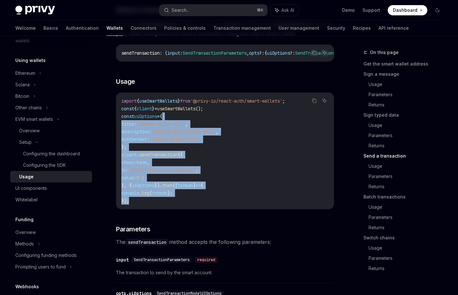
click at [221, 133] on code "import { useSmartWallets } from '@privy-io/react-auth/smart-wallets' ; const { …" at bounding box center [224, 150] width 207 height 107
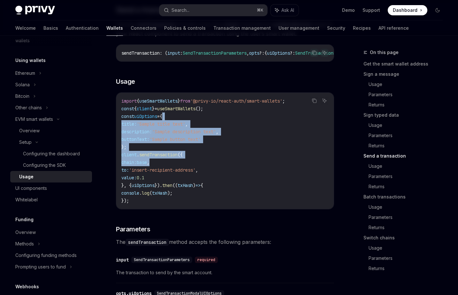
drag, startPoint x: 220, startPoint y: 128, endPoint x: 221, endPoint y: 212, distance: 83.8
click at [221, 205] on code "import { useSmartWallets } from '@privy-io/react-auth/smart-wallets' ; const { …" at bounding box center [224, 150] width 207 height 107
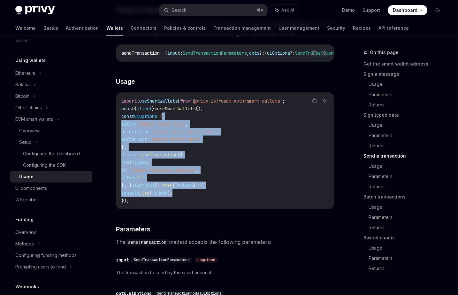
click at [221, 205] on code "import { useSmartWallets } from '@privy-io/react-auth/smart-wallets' ; const { …" at bounding box center [224, 150] width 207 height 107
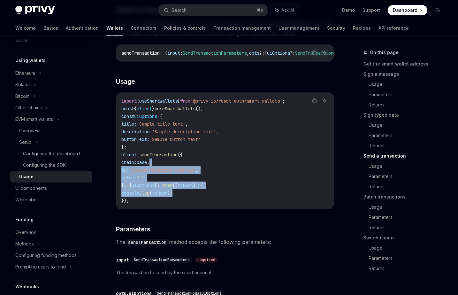
drag, startPoint x: 221, startPoint y: 212, endPoint x: 218, endPoint y: 177, distance: 35.0
click at [219, 179] on code "import { useSmartWallets } from '@privy-io/react-auth/smart-wallets' ; const { …" at bounding box center [224, 150] width 207 height 107
click at [218, 177] on code "import { useSmartWallets } from '@privy-io/react-auth/smart-wallets' ; const { …" at bounding box center [224, 150] width 207 height 107
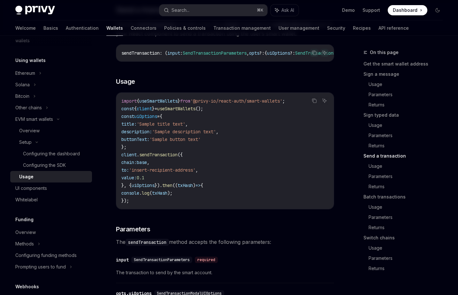
drag, startPoint x: 211, startPoint y: 157, endPoint x: 219, endPoint y: 214, distance: 57.4
click at [219, 205] on code "import { useSmartWallets } from '@privy-io/react-auth/smart-wallets' ; const { …" at bounding box center [224, 150] width 207 height 107
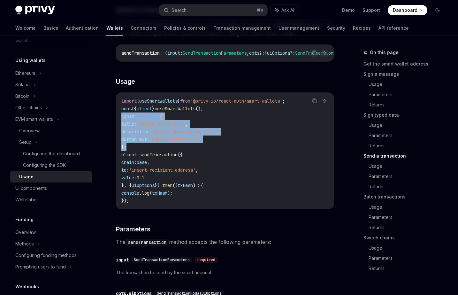
drag, startPoint x: 146, startPoint y: 164, endPoint x: 119, endPoint y: 132, distance: 42.0
click at [119, 132] on div "import { useSmartWallets } from '@privy-io/react-auth/smart-wallets' ; const { …" at bounding box center [225, 151] width 218 height 116
click at [138, 150] on code "import { useSmartWallets } from '@privy-io/react-auth/smart-wallets' ; const { …" at bounding box center [224, 150] width 207 height 107
drag, startPoint x: 137, startPoint y: 163, endPoint x: 122, endPoint y: 133, distance: 33.7
click at [122, 133] on code "import { useSmartWallets } from '@privy-io/react-auth/smart-wallets' ; const { …" at bounding box center [224, 150] width 207 height 107
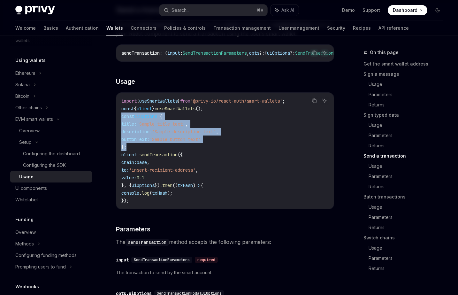
copy code "const uiOptions = { title: 'Sample title text' , description: 'Sample descripti…"
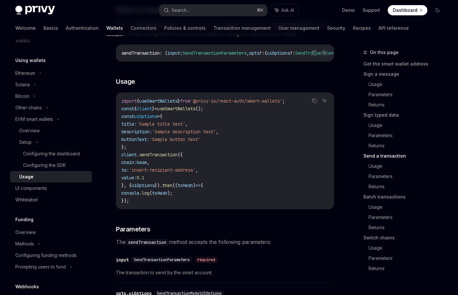
click at [214, 170] on code "import { useSmartWallets } from '@privy-io/react-auth/smart-wallets' ; const { …" at bounding box center [224, 150] width 207 height 107
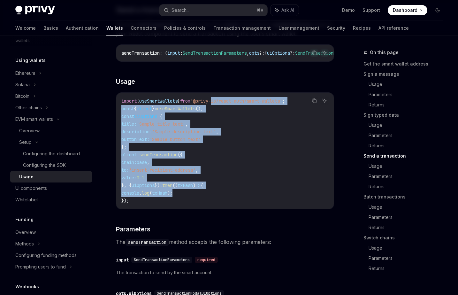
drag, startPoint x: 222, startPoint y: 119, endPoint x: 233, endPoint y: 212, distance: 94.0
click at [233, 205] on code "import { useSmartWallets } from '@privy-io/react-auth/smart-wallets' ; const { …" at bounding box center [224, 150] width 207 height 107
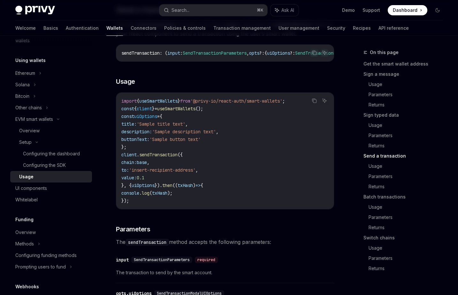
click at [233, 205] on code "import { useSmartWallets } from '@privy-io/react-auth/smart-wallets' ; const { …" at bounding box center [224, 150] width 207 height 107
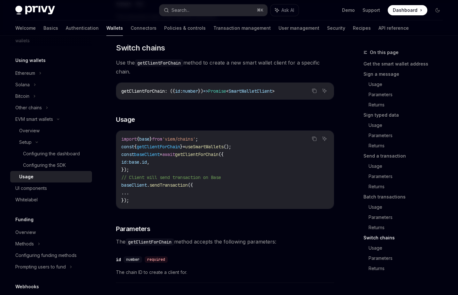
scroll to position [1859, 0]
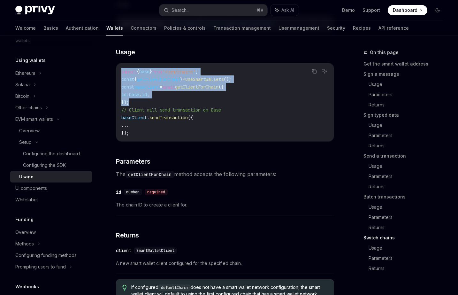
drag, startPoint x: 206, startPoint y: 82, endPoint x: 210, endPoint y: 132, distance: 50.6
click at [210, 132] on code "import { base } from 'viem/chains' ; const { getClientForChain } = useSmartWall…" at bounding box center [224, 102] width 207 height 69
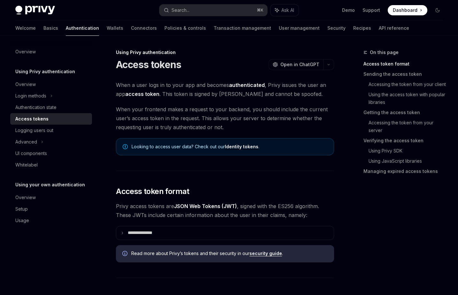
click at [413, 14] on span at bounding box center [408, 10] width 40 height 10
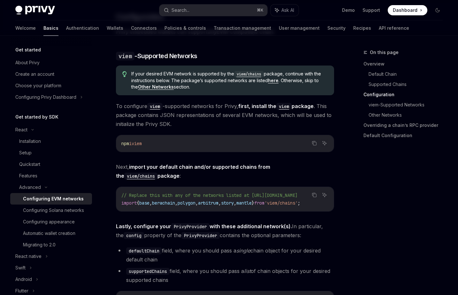
click at [133, 203] on span "import" at bounding box center [128, 203] width 15 height 6
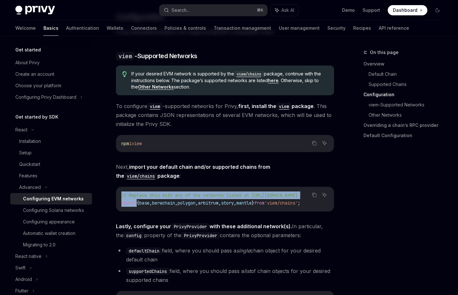
scroll to position [0, 47]
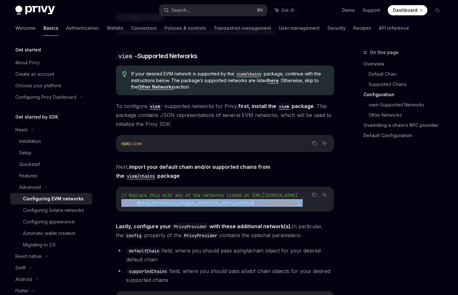
copy div "import { base , berachain , polygon , arbitrum , story , mantle } from 'viem/ch…"
drag, startPoint x: 133, startPoint y: 203, endPoint x: 284, endPoint y: 202, distance: 150.9
click at [284, 202] on span "import { base , berachain , polygon , arbitrum , story , mantle } from 'viem/ch…" at bounding box center [210, 203] width 179 height 6
